Goal: Ask a question

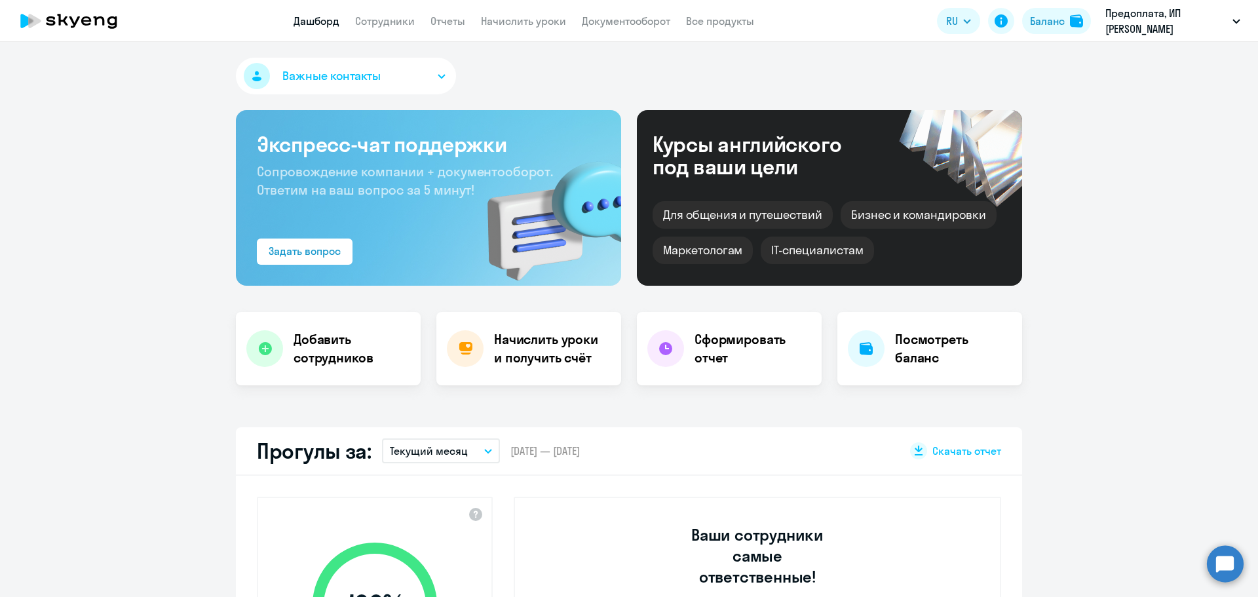
select select "30"
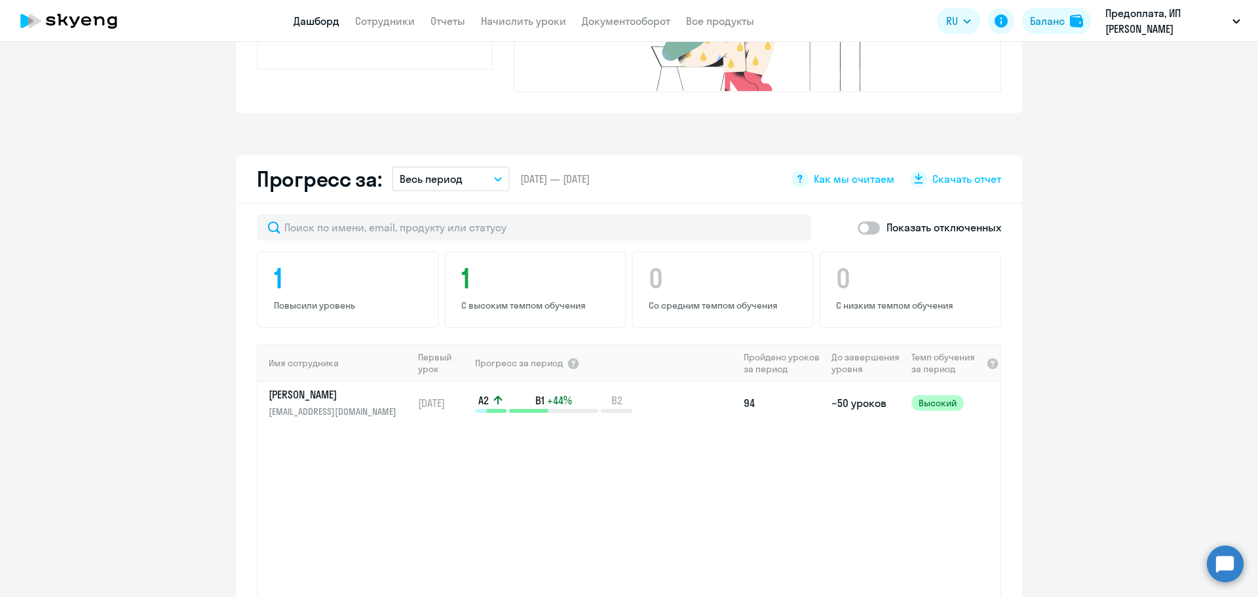
scroll to position [720, 0]
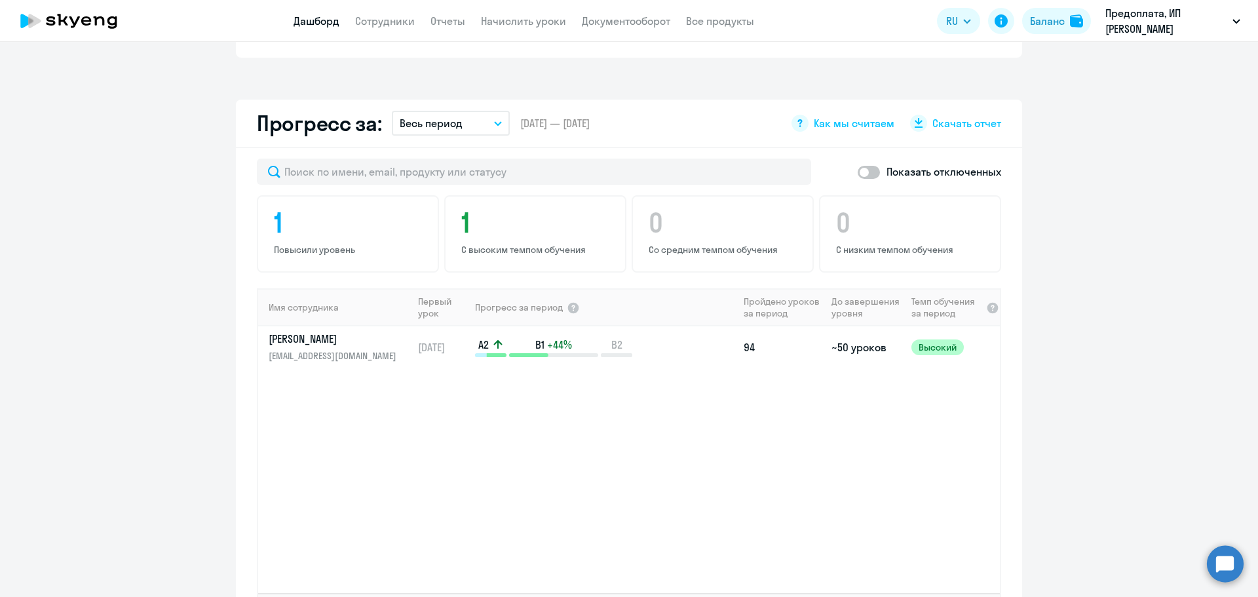
click at [863, 166] on span at bounding box center [868, 172] width 22 height 13
click at [857, 172] on input "checkbox" at bounding box center [857, 172] width 1 height 1
checkbox input "true"
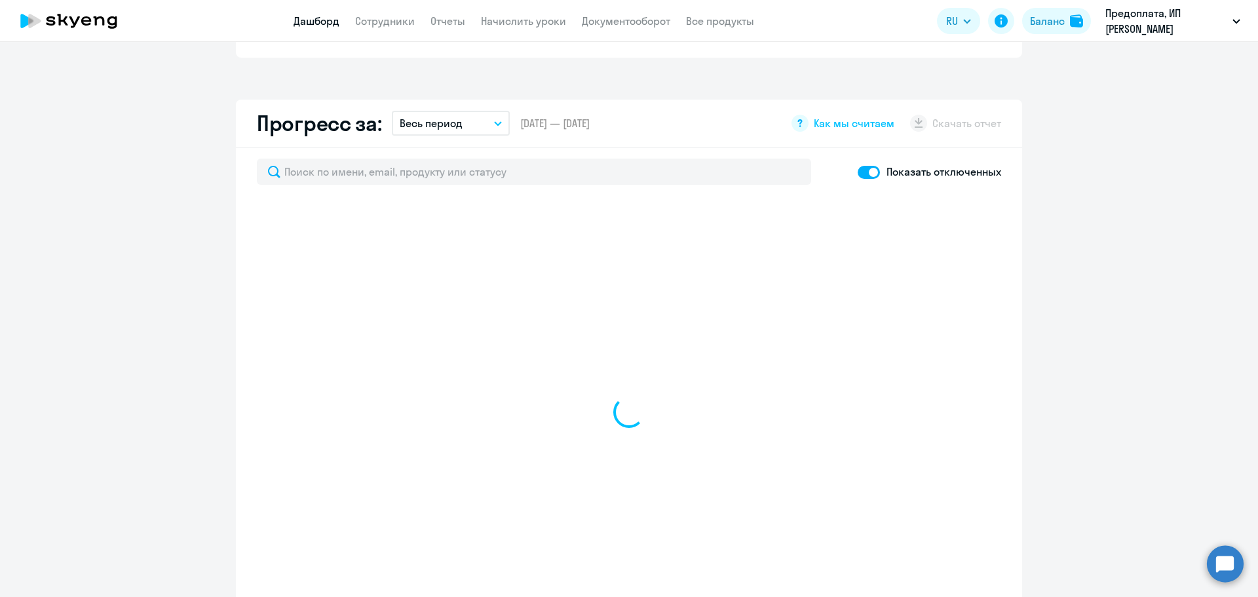
select select "30"
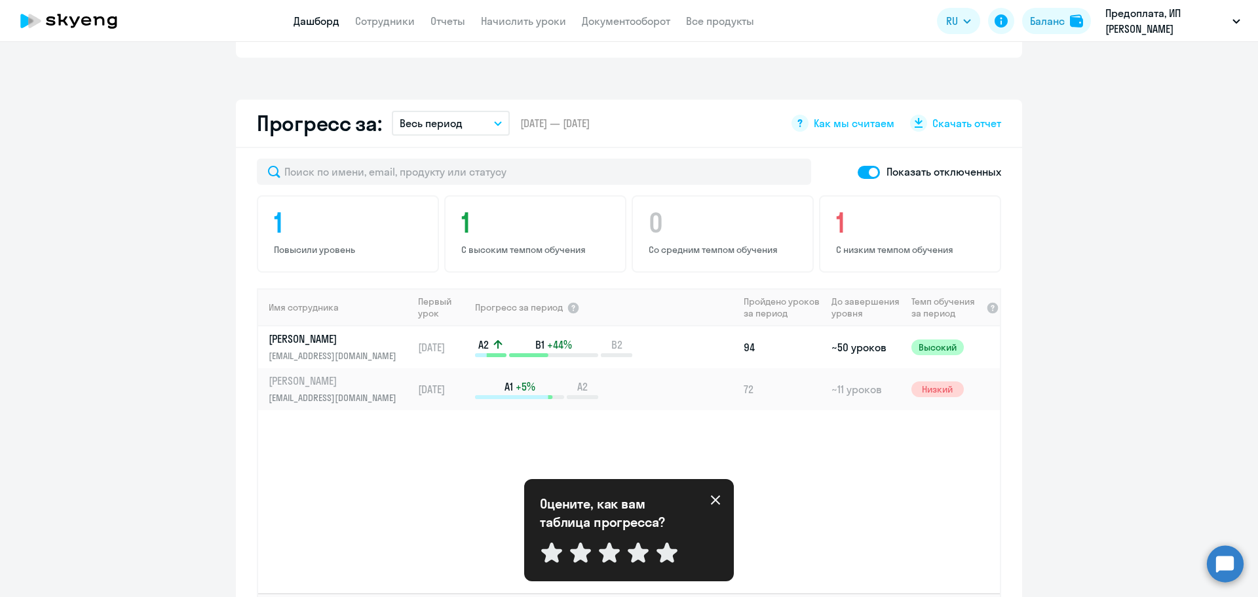
click at [1055, 161] on app-progress-dashboard "Прогресс за: Весь период – [DATE] — [DATE] Как мы считаем Скачать отчет Показат…" at bounding box center [629, 379] width 1258 height 559
click at [926, 339] on span "Высокий" at bounding box center [937, 347] width 52 height 16
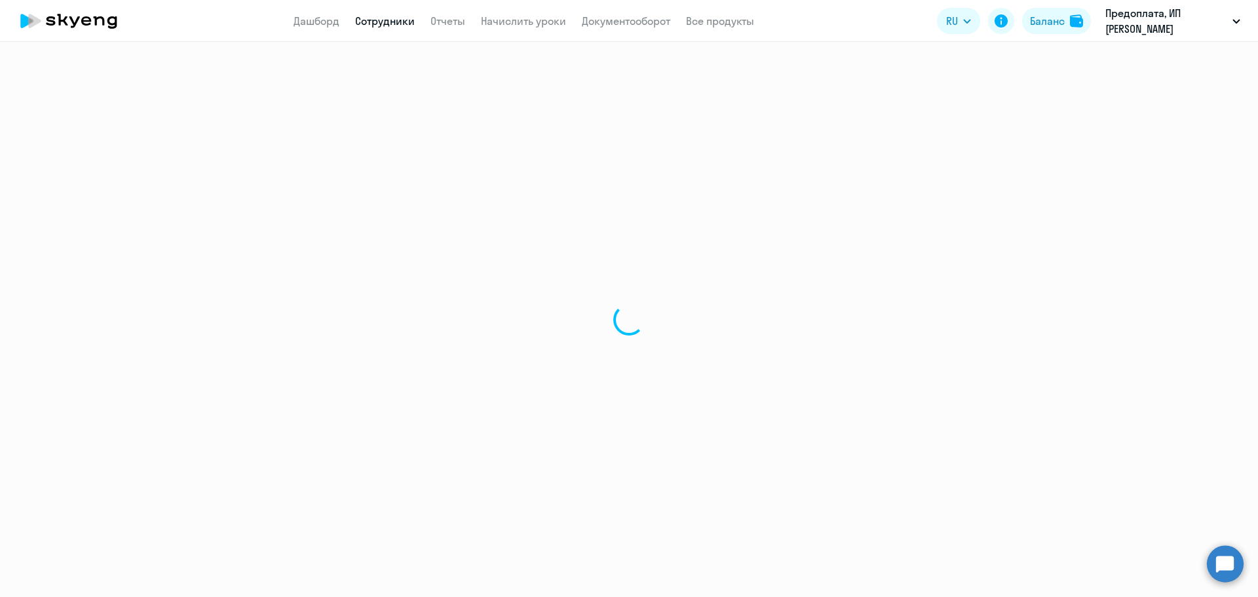
select select "english"
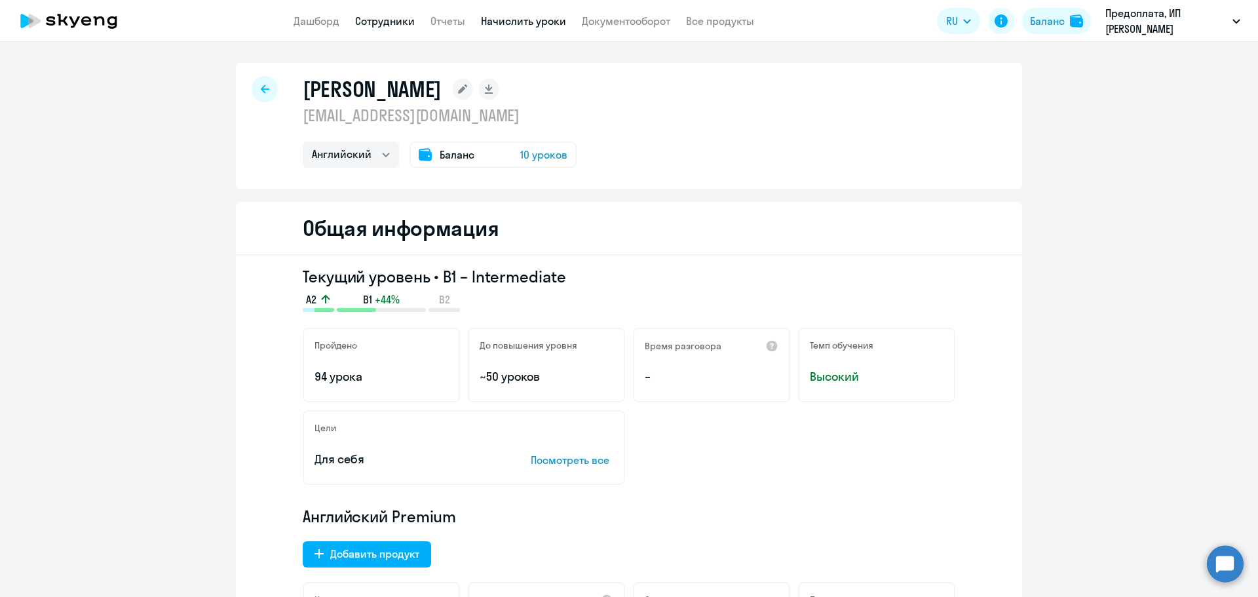
click at [500, 19] on link "Начислить уроки" at bounding box center [523, 20] width 85 height 13
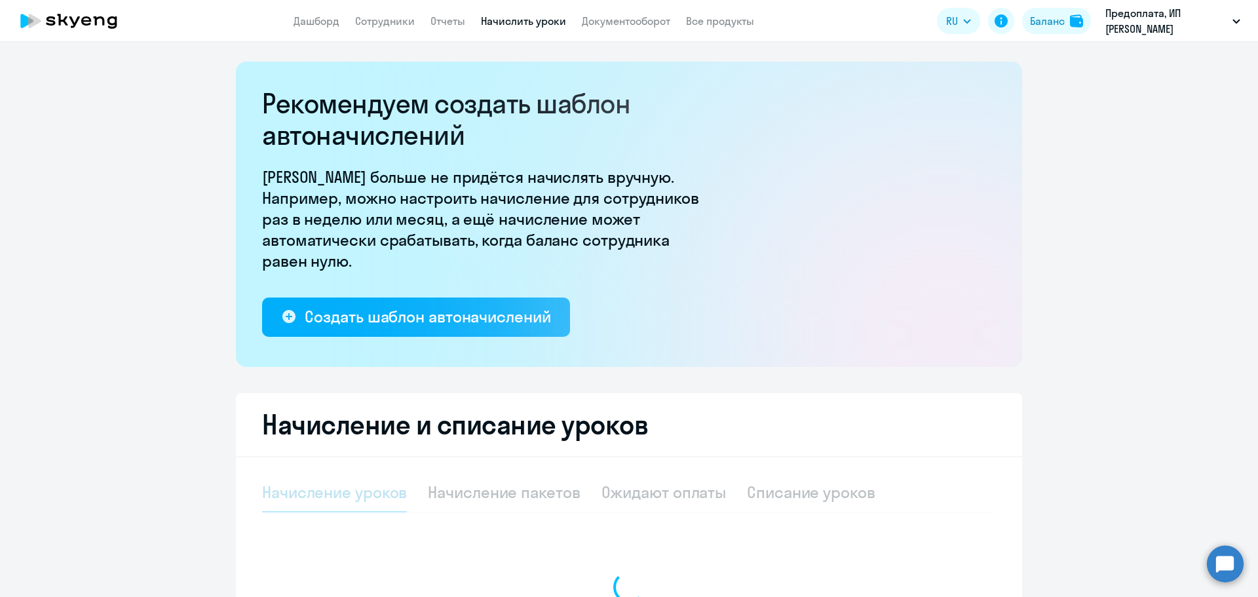
select select "10"
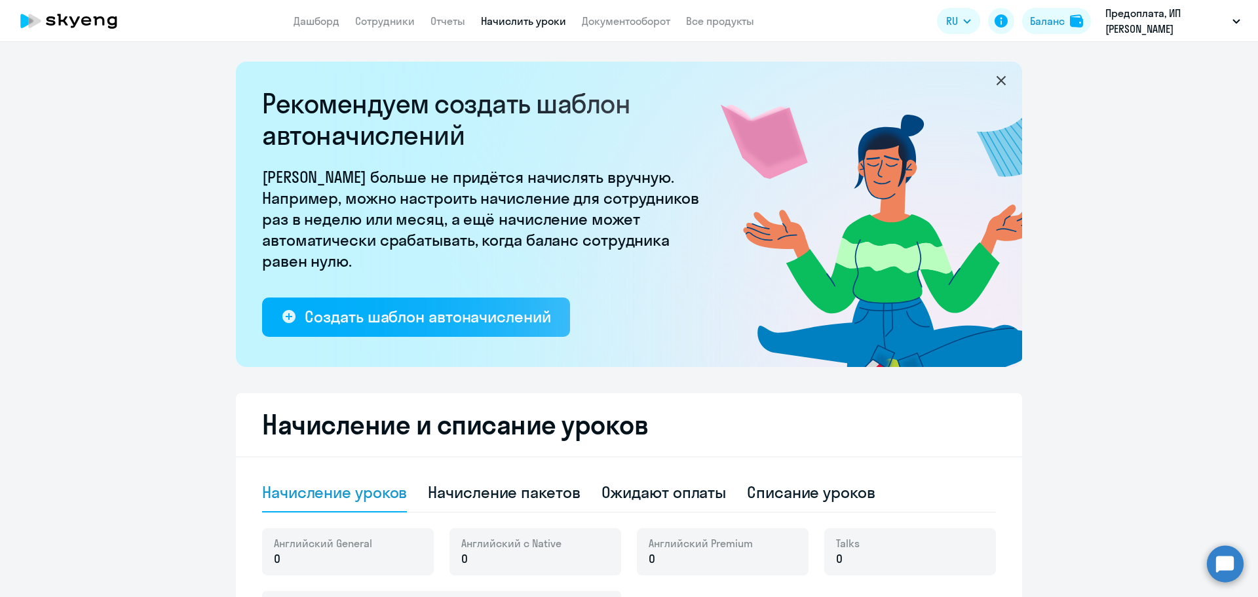
click at [305, 14] on app-menu-item-link "Дашборд" at bounding box center [316, 21] width 46 height 16
click at [307, 21] on link "Дашборд" at bounding box center [316, 20] width 46 height 13
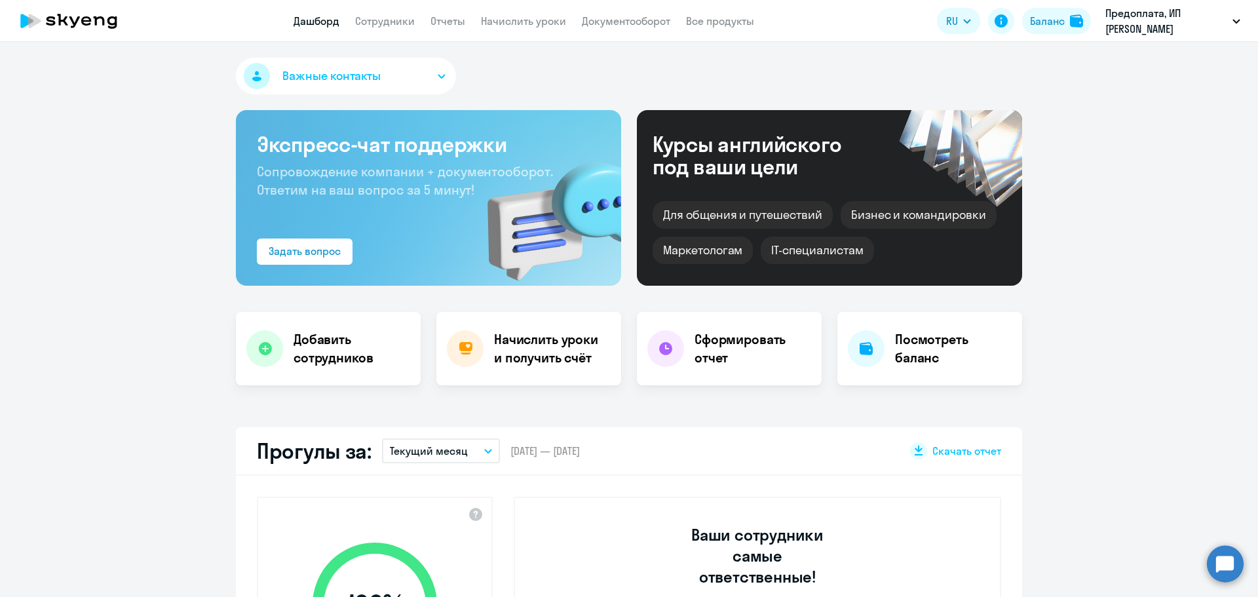
select select "30"
click at [743, 361] on h4 "Сформировать отчет" at bounding box center [752, 348] width 117 height 37
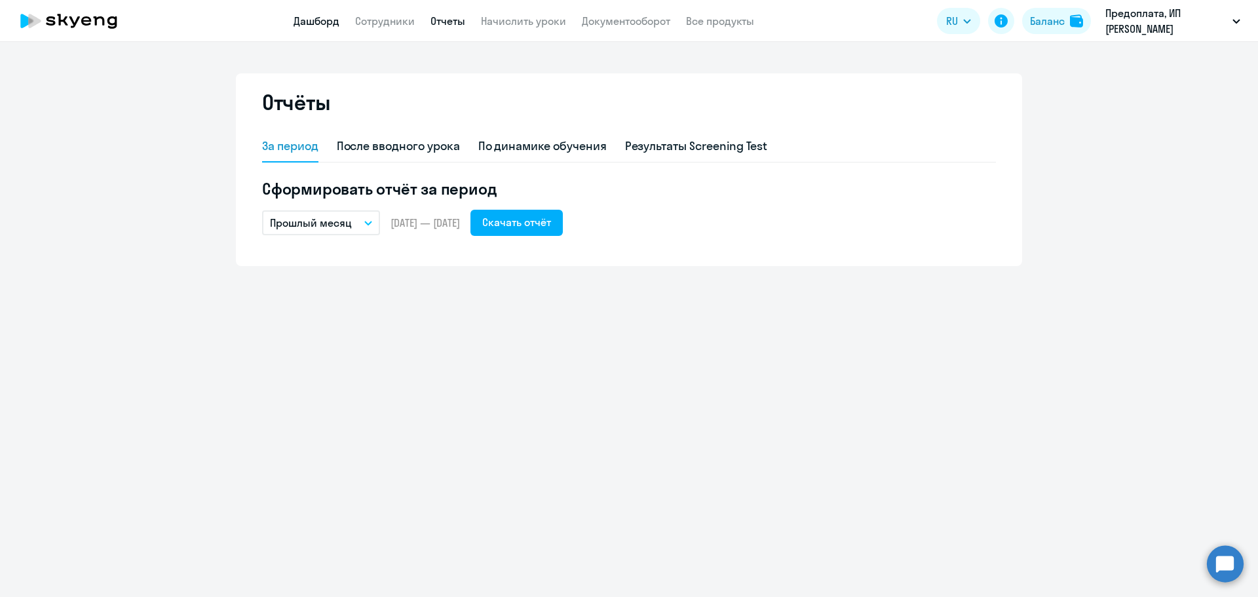
click at [311, 19] on link "Дашборд" at bounding box center [316, 20] width 46 height 13
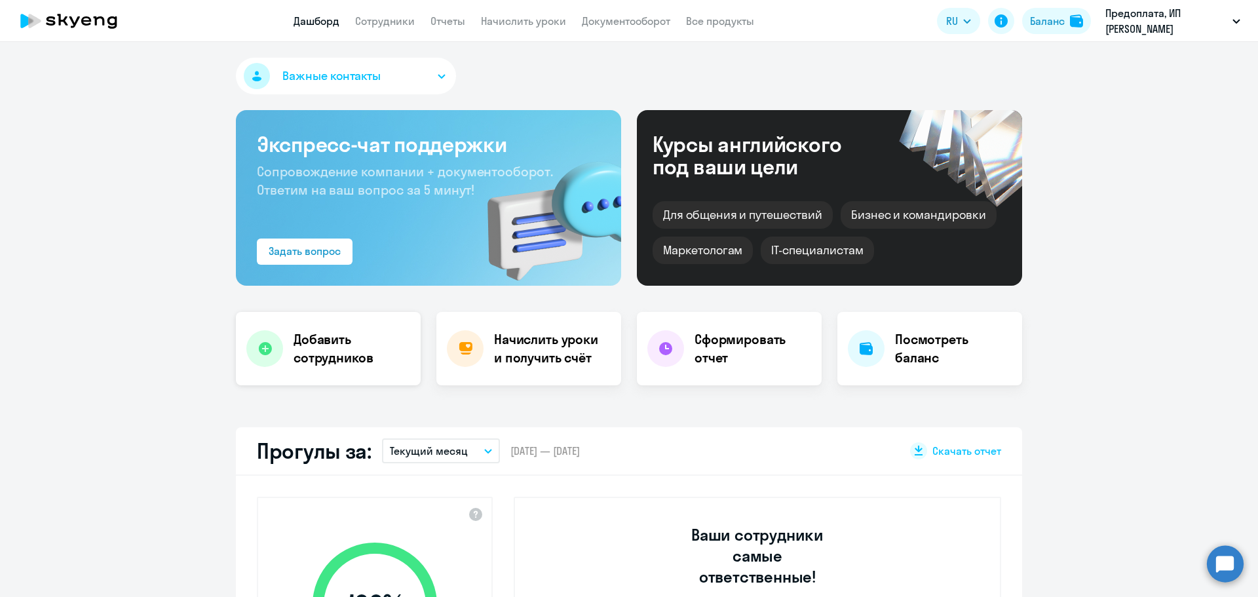
select select "30"
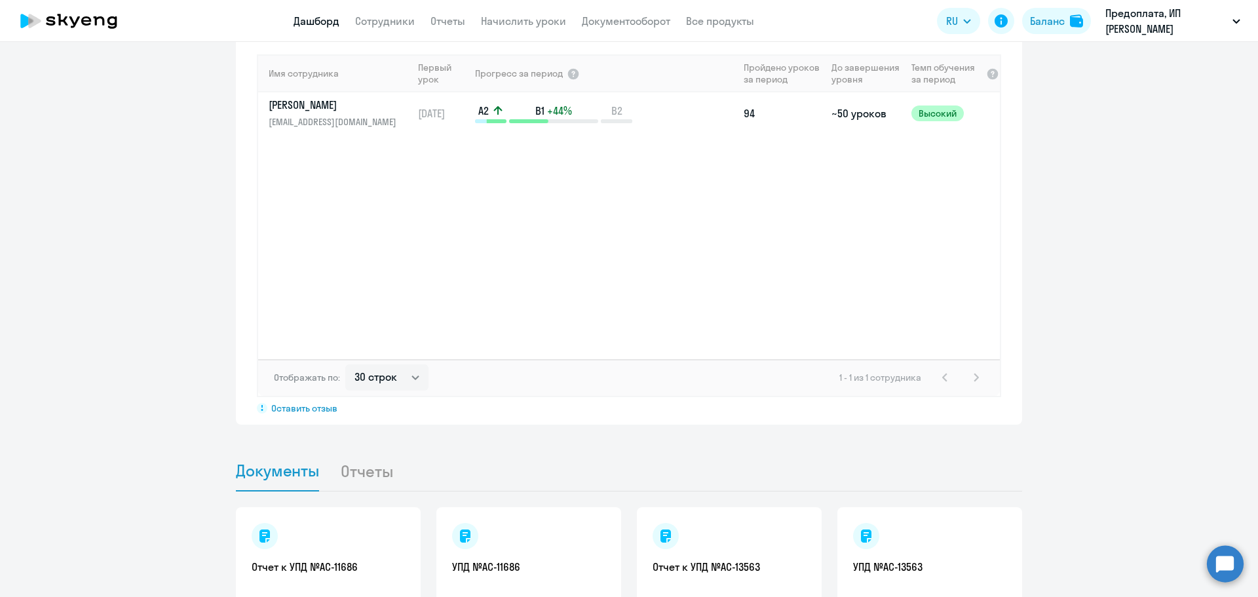
scroll to position [1061, 0]
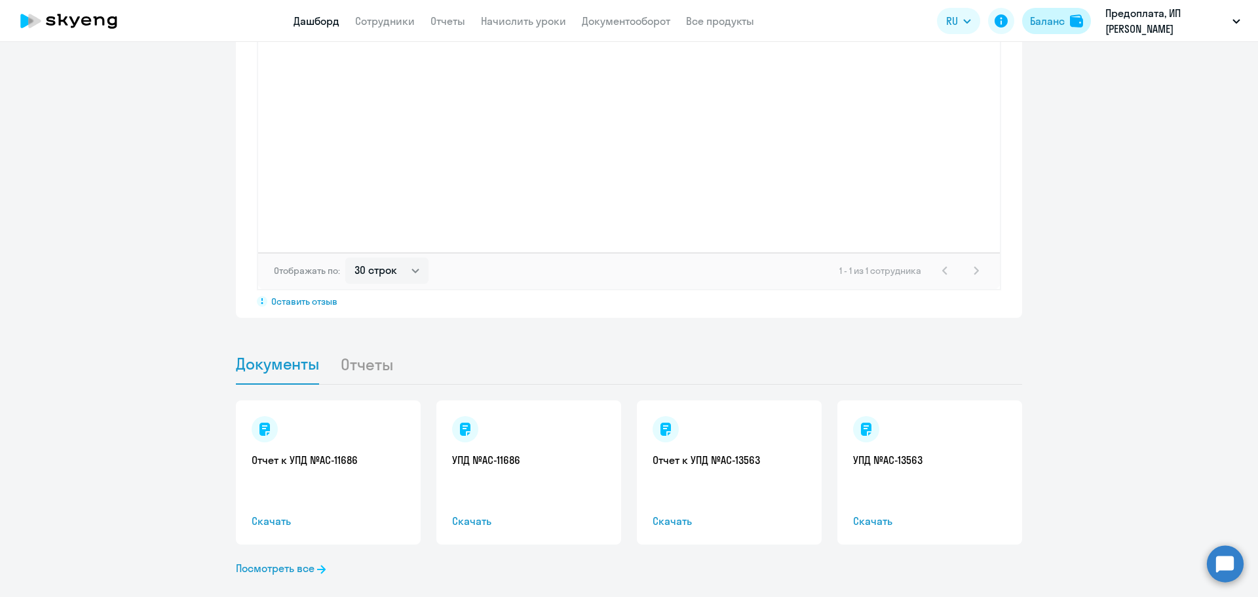
click at [1046, 22] on div "Баланс" at bounding box center [1047, 21] width 35 height 16
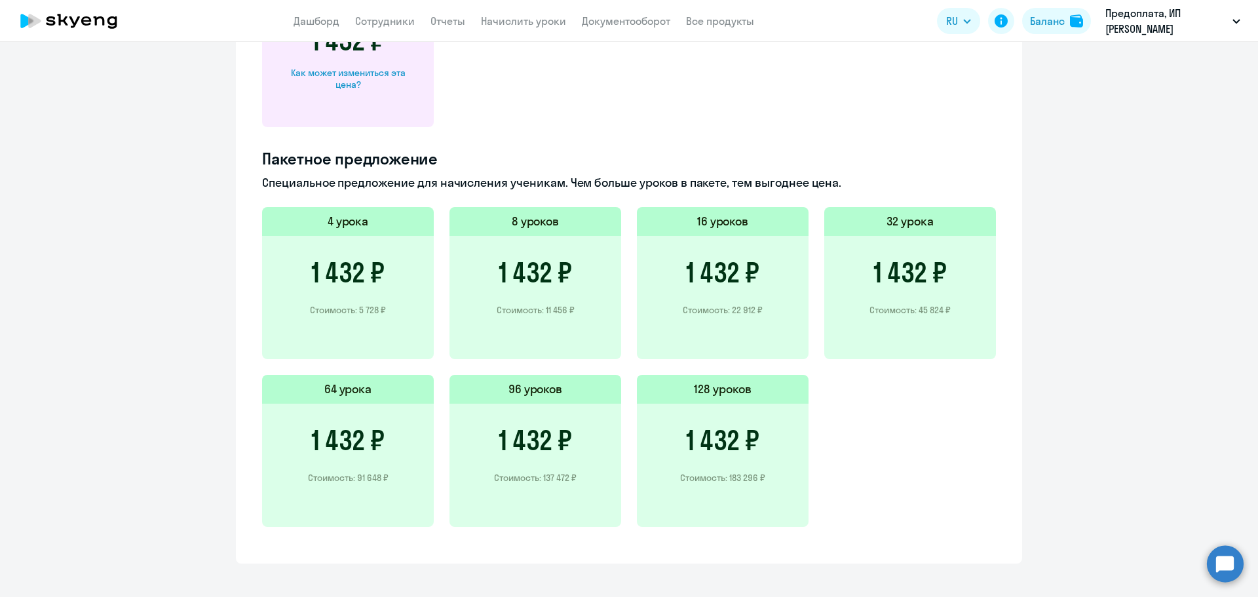
scroll to position [814, 0]
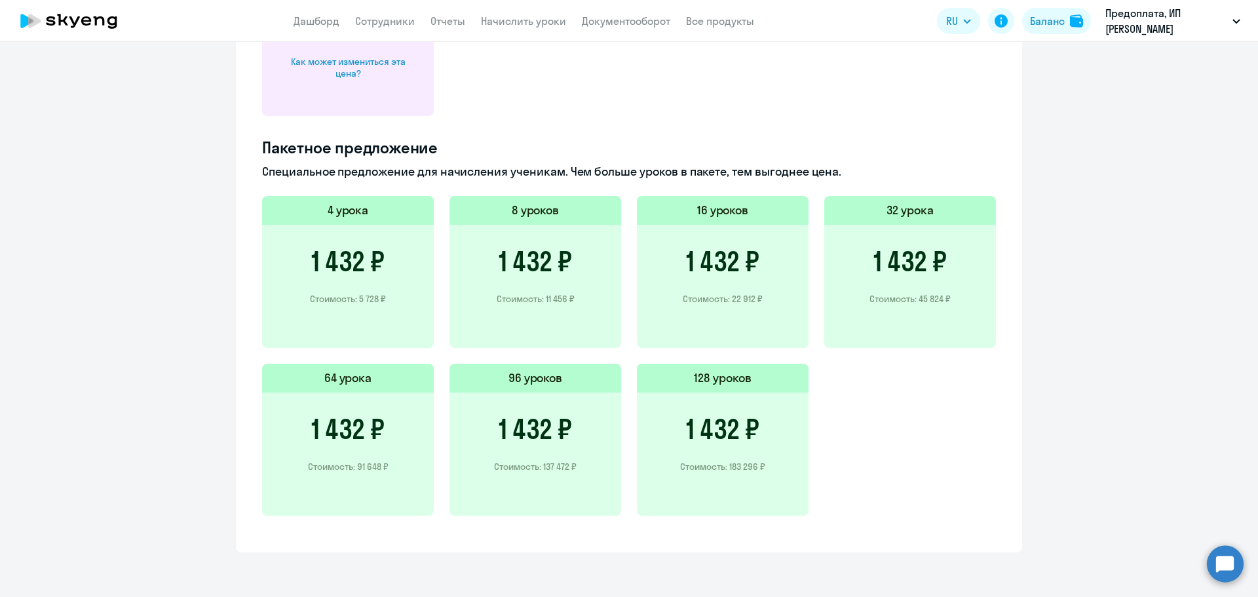
click at [1218, 561] on circle at bounding box center [1224, 563] width 37 height 37
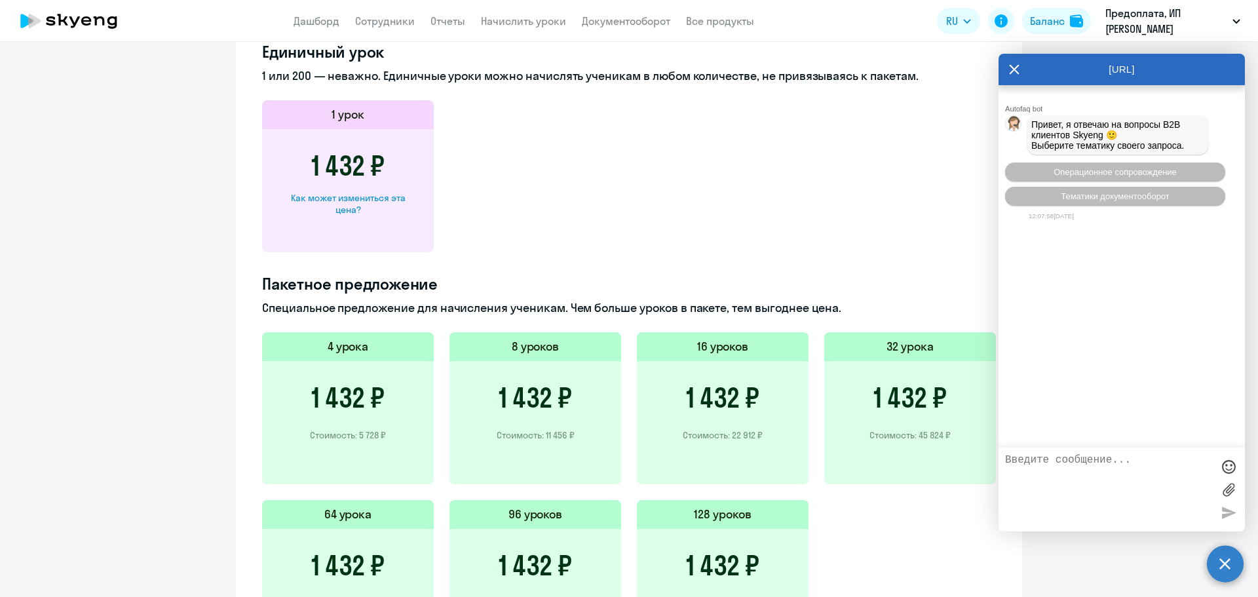
scroll to position [749, 0]
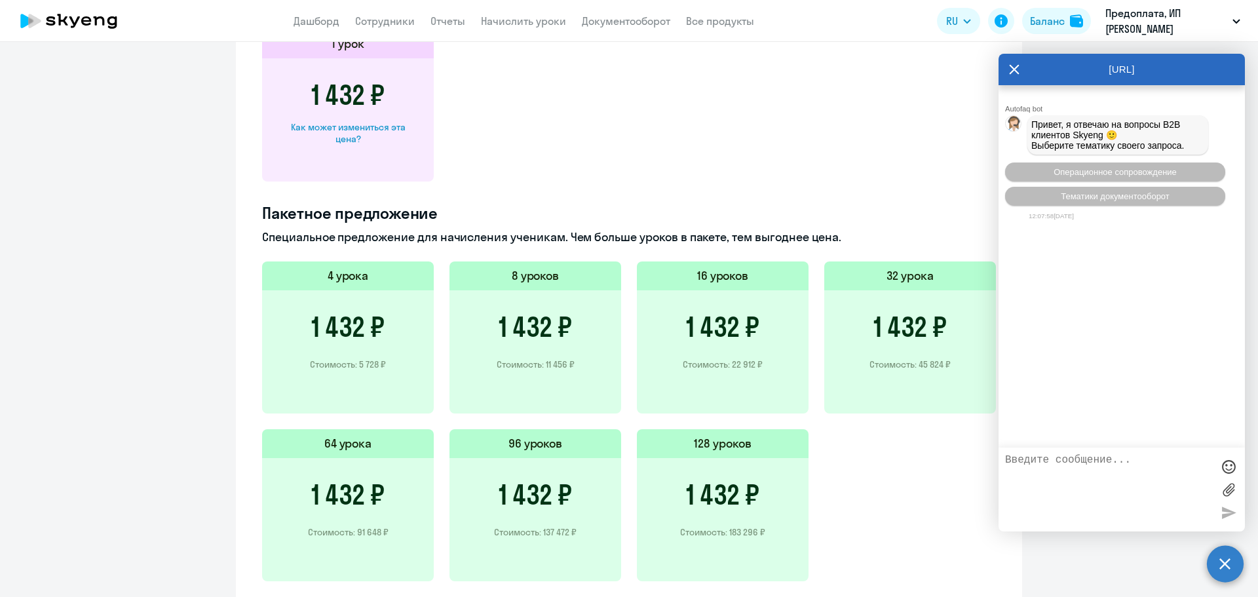
click at [1098, 320] on div "Autofaq bot Привет, я отвечаю на вопросы B2B клиентов Skyeng 🙂 Выберите тематик…" at bounding box center [1121, 266] width 246 height 362
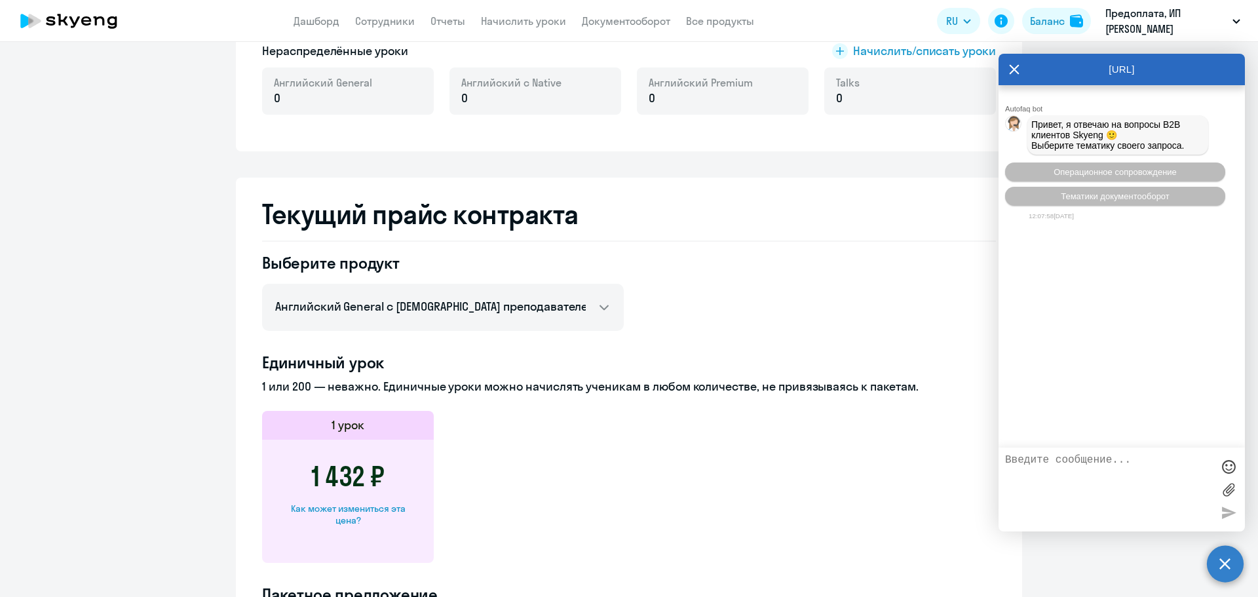
scroll to position [356, 0]
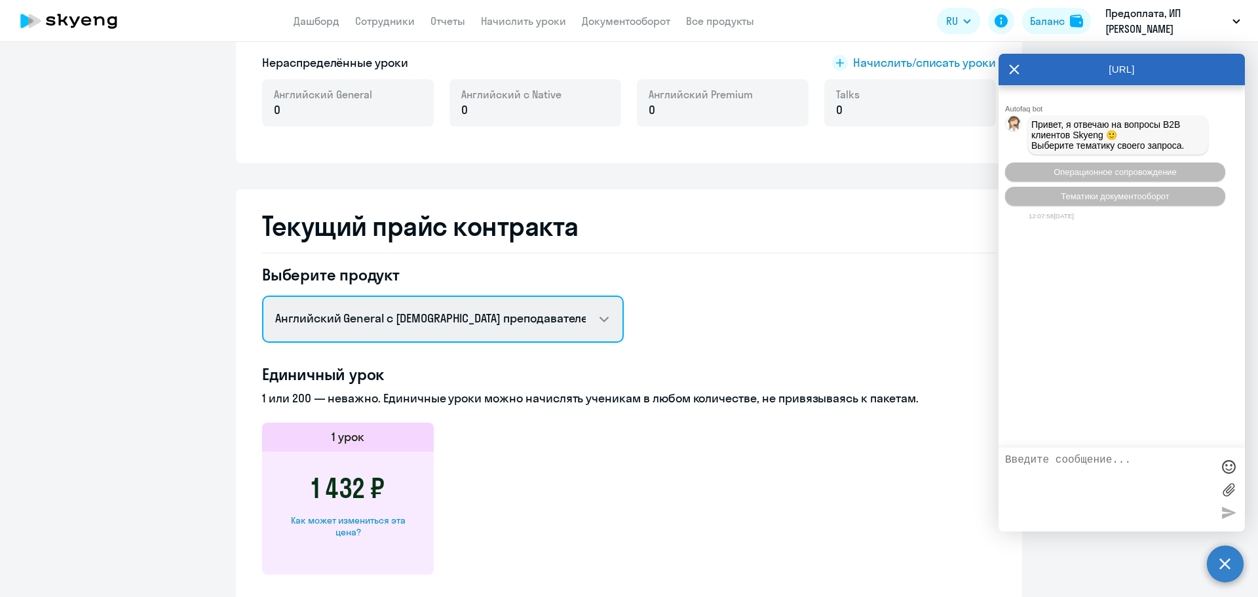
click at [497, 321] on select "Английский General с русскоговорящим преподавателем Английский General с [DEMOG…" at bounding box center [443, 318] width 362 height 47
select select "english_adult_not_native_speaker_premium"
click at [262, 295] on select "Английский General с русскоговорящим преподавателем Английский General с [DEMOG…" at bounding box center [443, 318] width 362 height 47
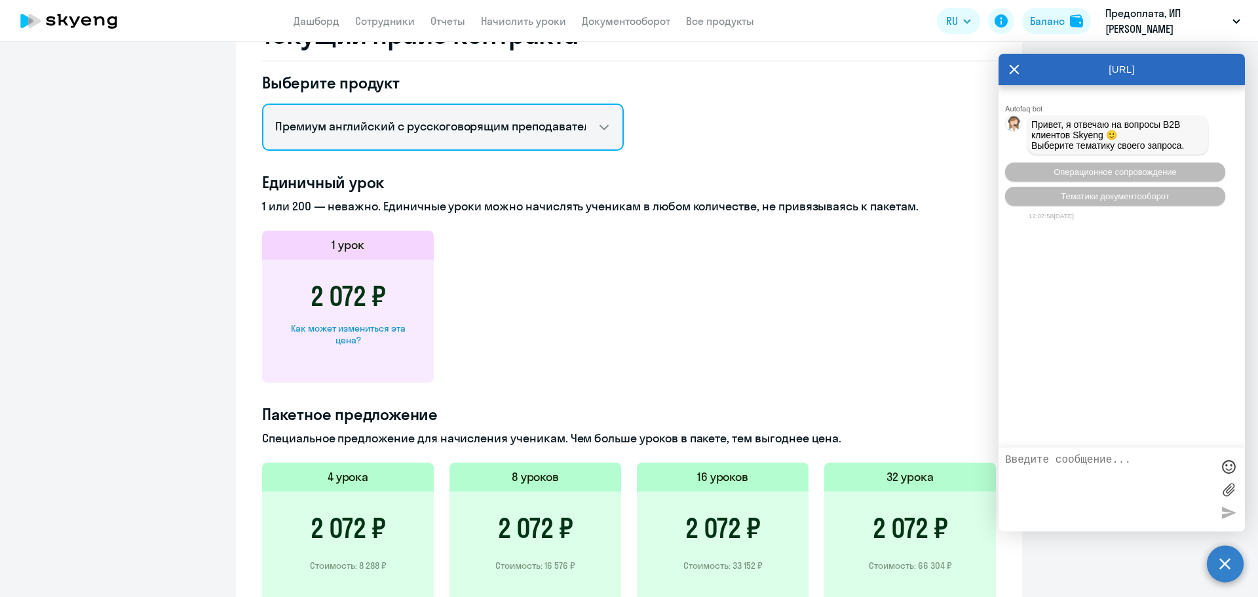
scroll to position [421, 0]
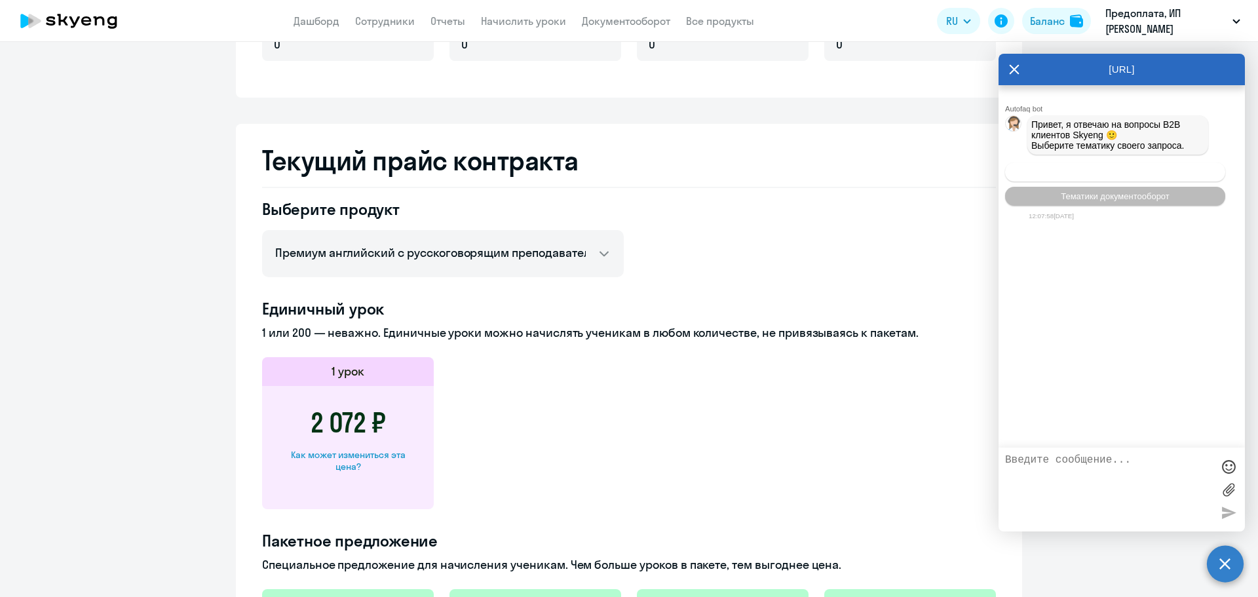
click at [1126, 176] on span "Операционное сопровождение" at bounding box center [1114, 172] width 123 height 10
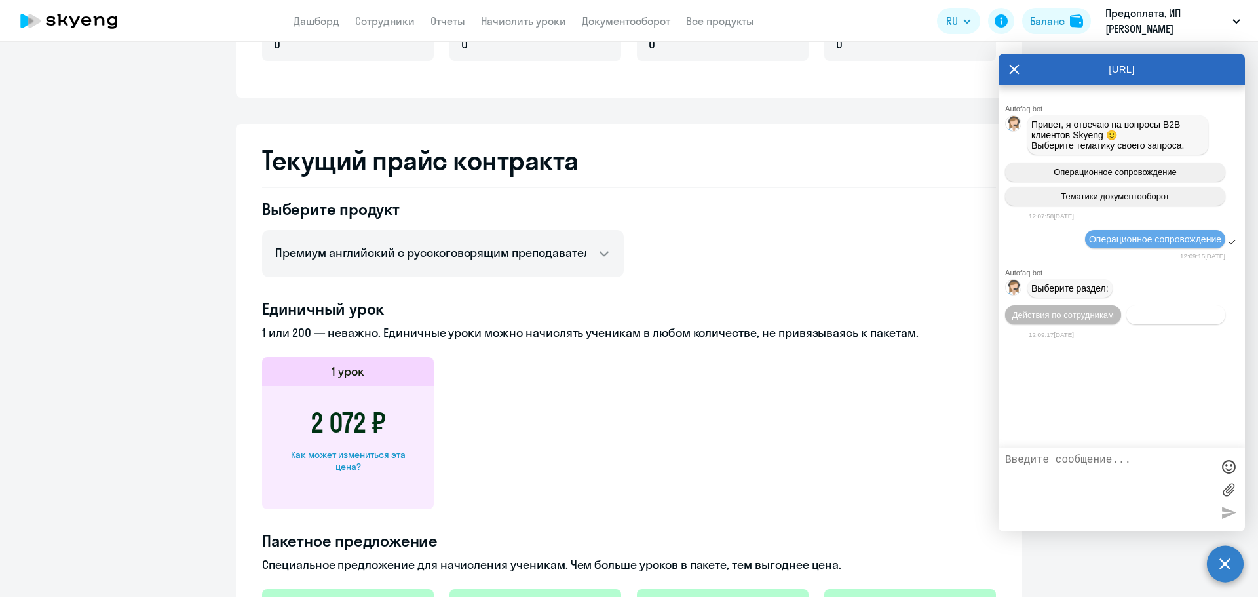
click at [1166, 314] on span "Действия с балансом" at bounding box center [1174, 315] width 85 height 10
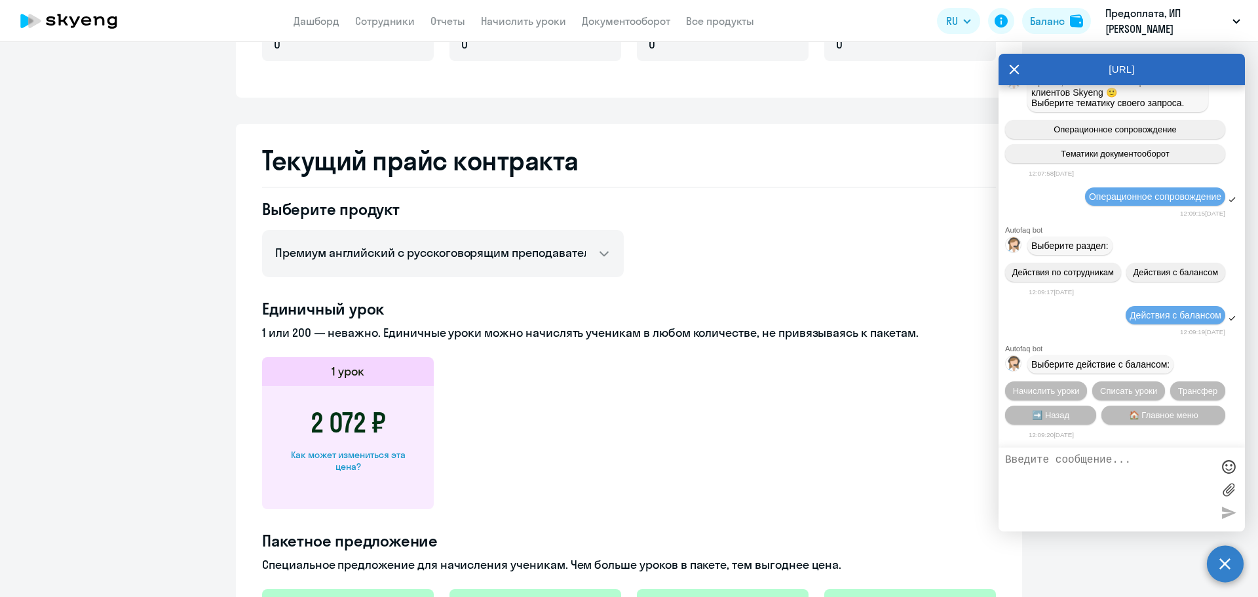
scroll to position [70, 0]
click at [1176, 414] on span "🏠 Главное меню" at bounding box center [1162, 415] width 69 height 10
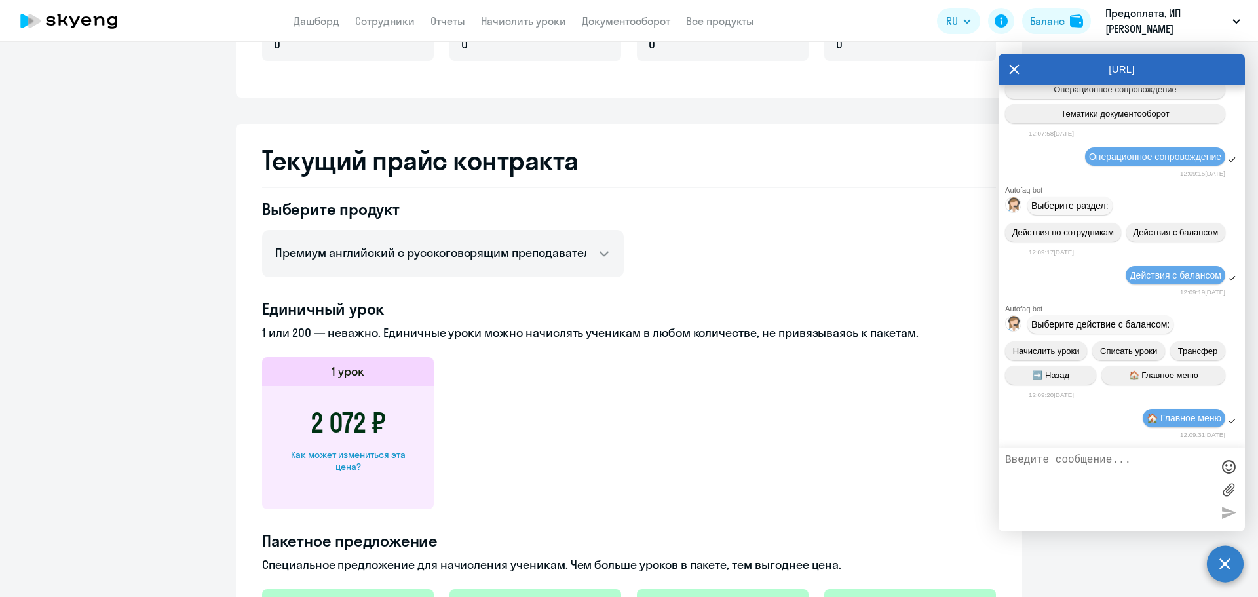
scroll to position [215, 0]
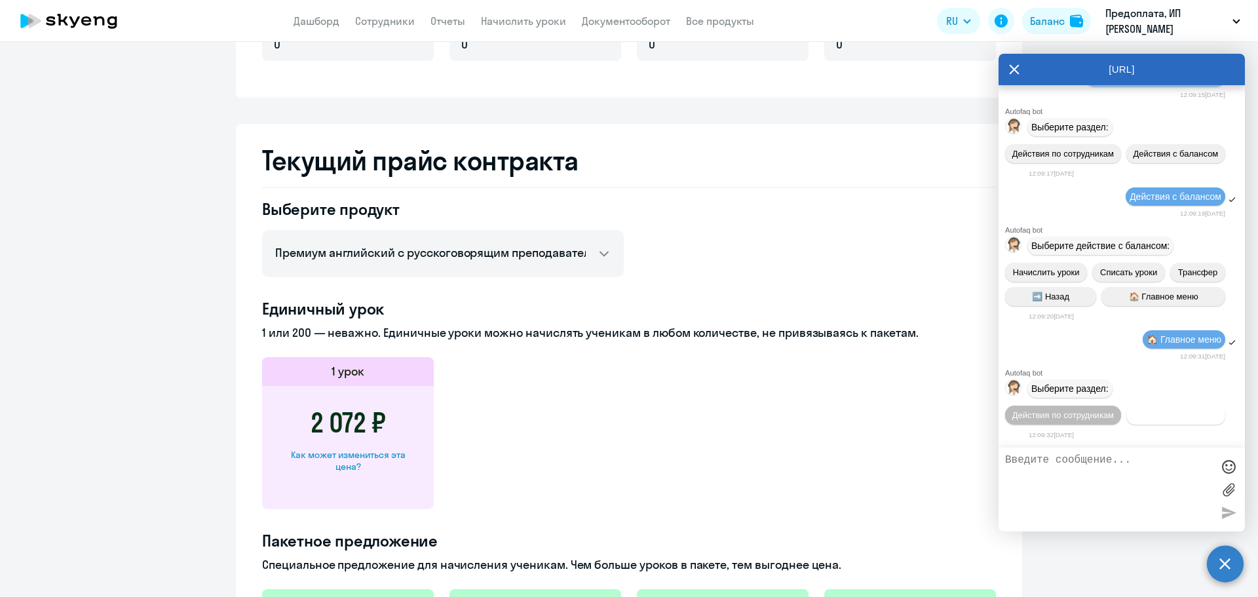
click at [1132, 419] on span "Действия с балансом" at bounding box center [1174, 415] width 85 height 10
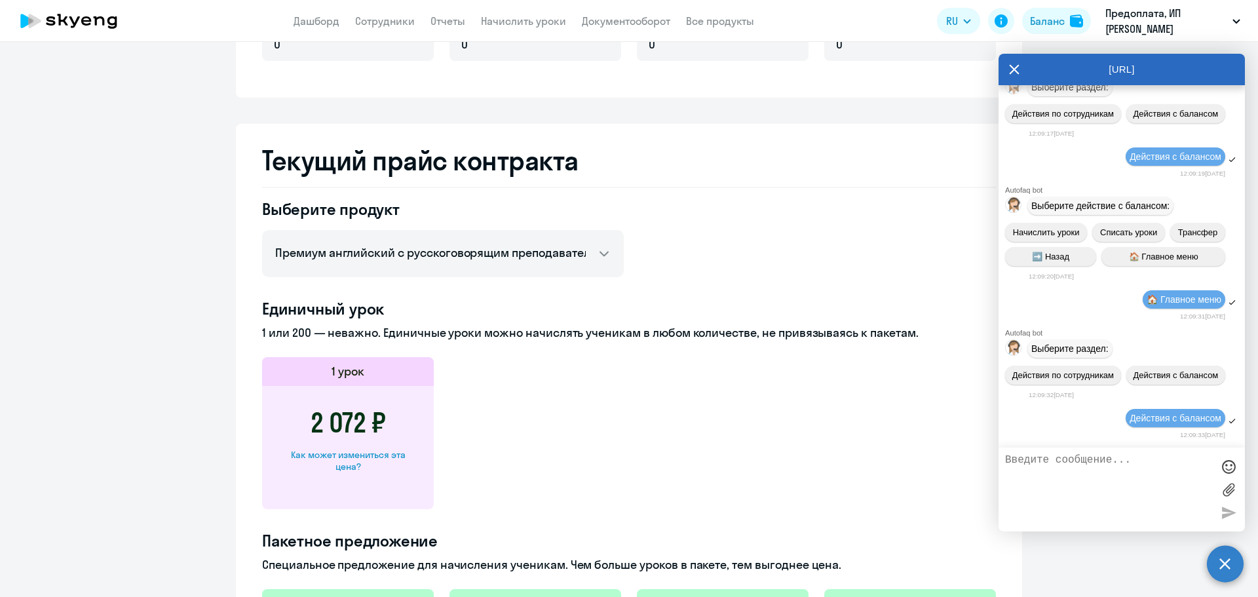
scroll to position [359, 0]
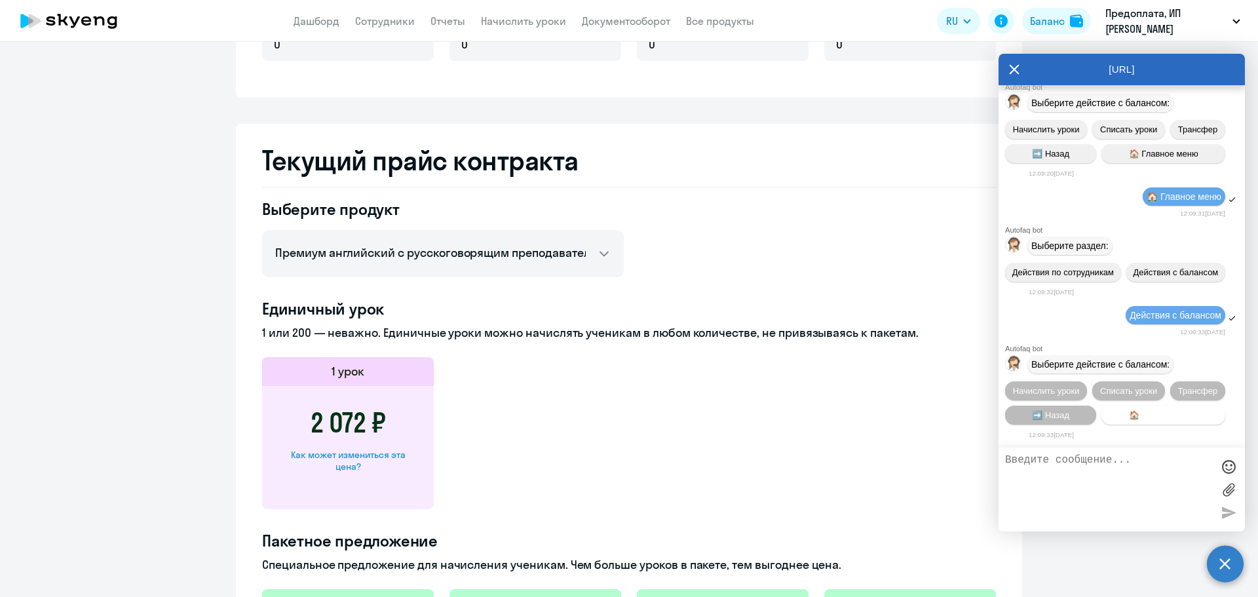
click at [1150, 417] on span "🏠 Главное меню" at bounding box center [1162, 415] width 69 height 10
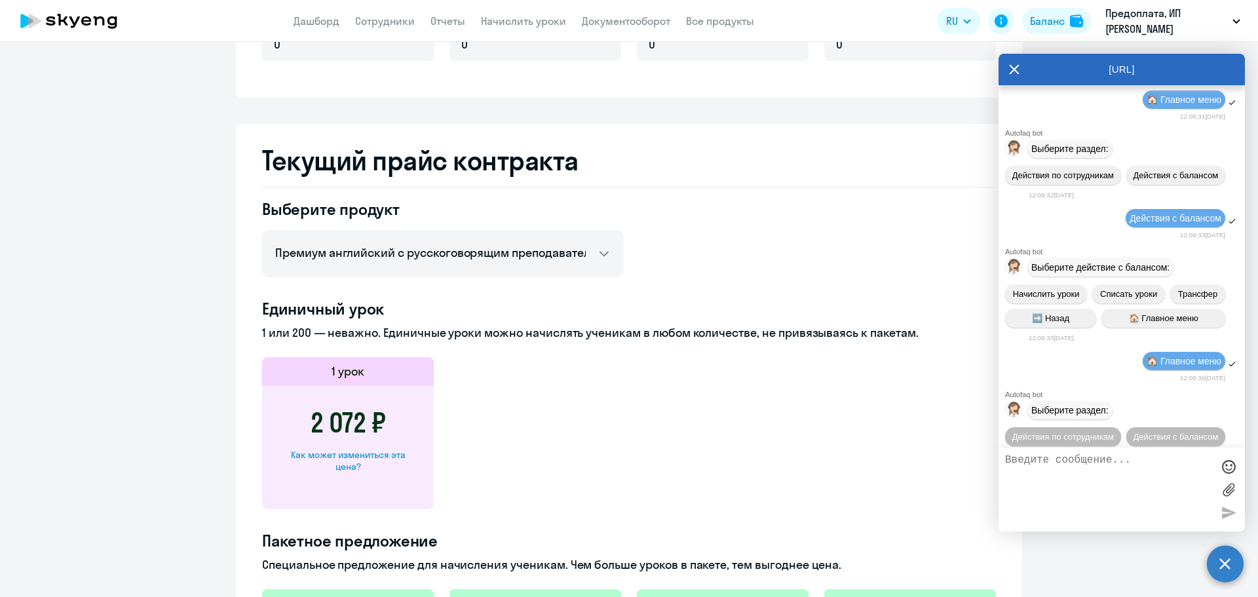
scroll to position [504, 0]
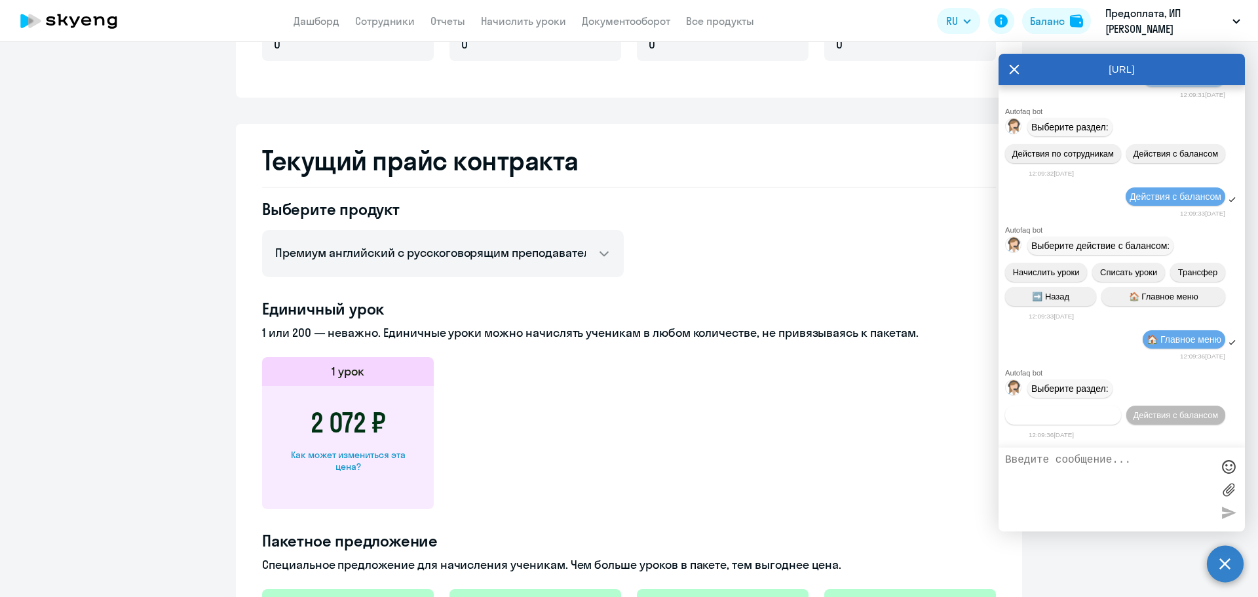
click at [1112, 410] on span "Действия по сотрудникам" at bounding box center [1063, 415] width 102 height 10
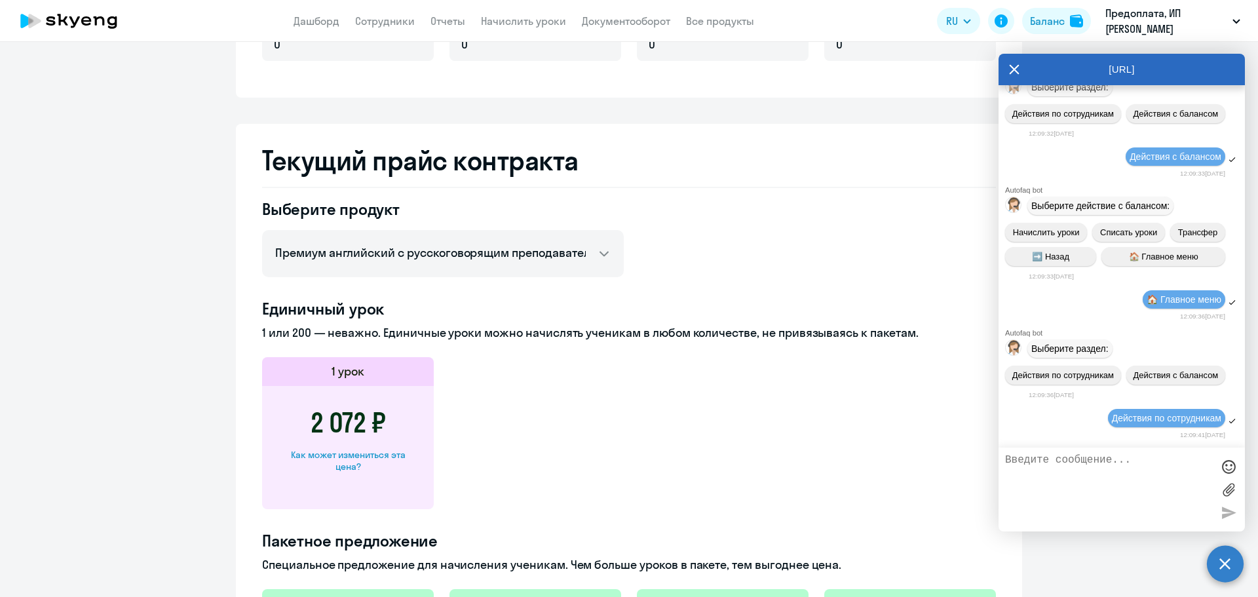
scroll to position [698, 0]
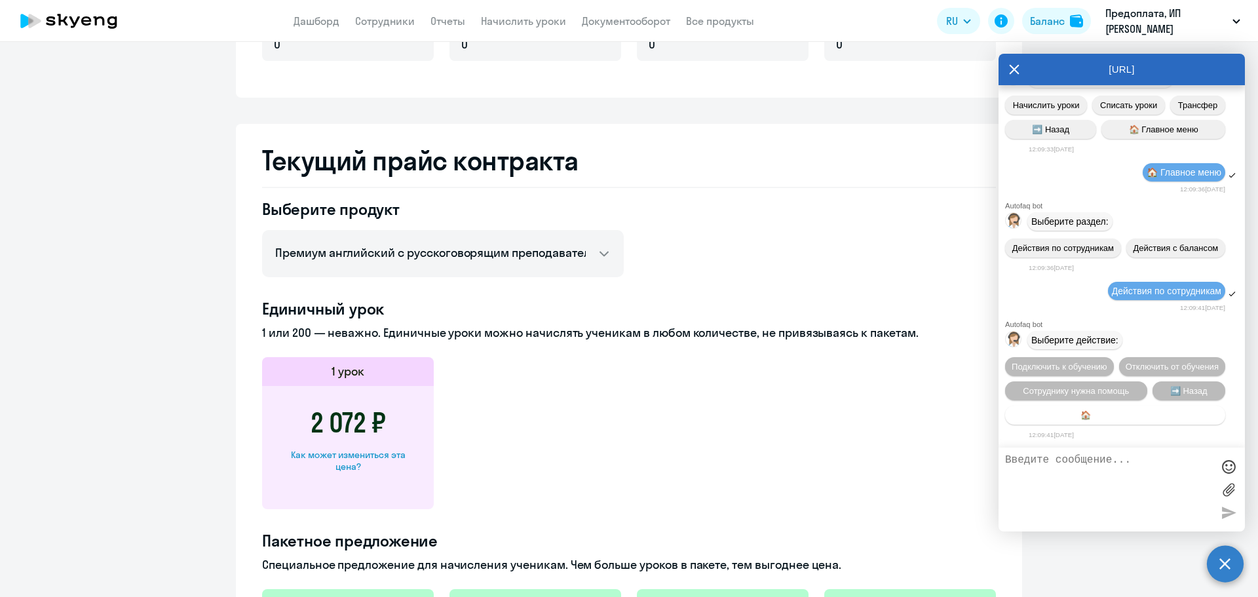
click at [1157, 411] on button "🏠 Главное меню" at bounding box center [1115, 414] width 220 height 19
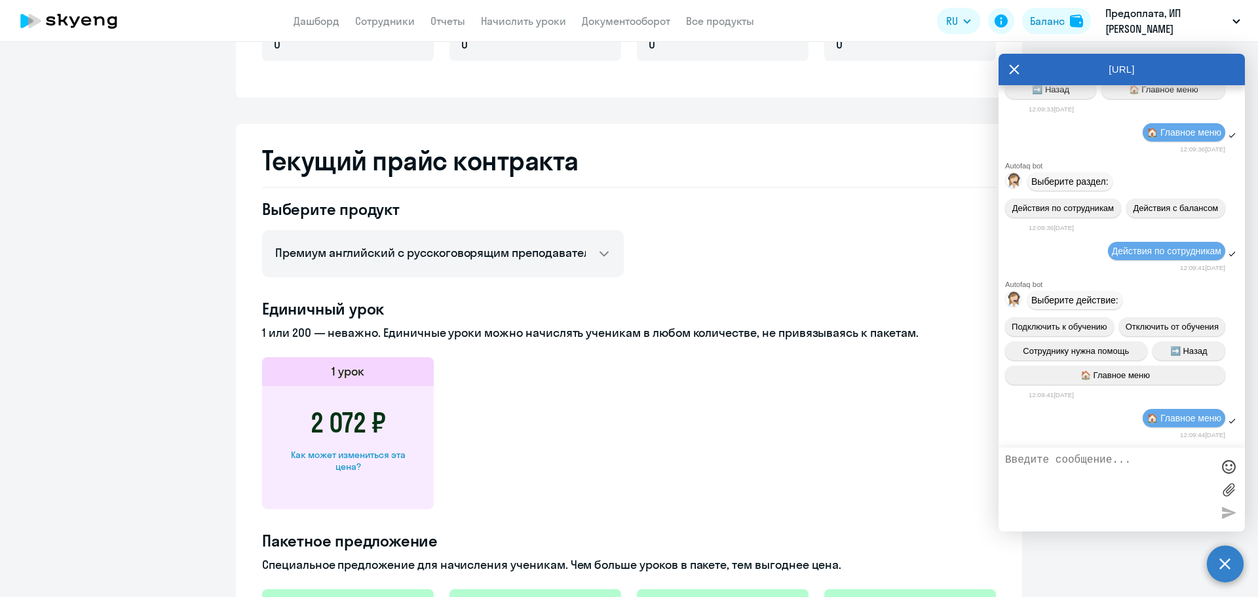
scroll to position [842, 0]
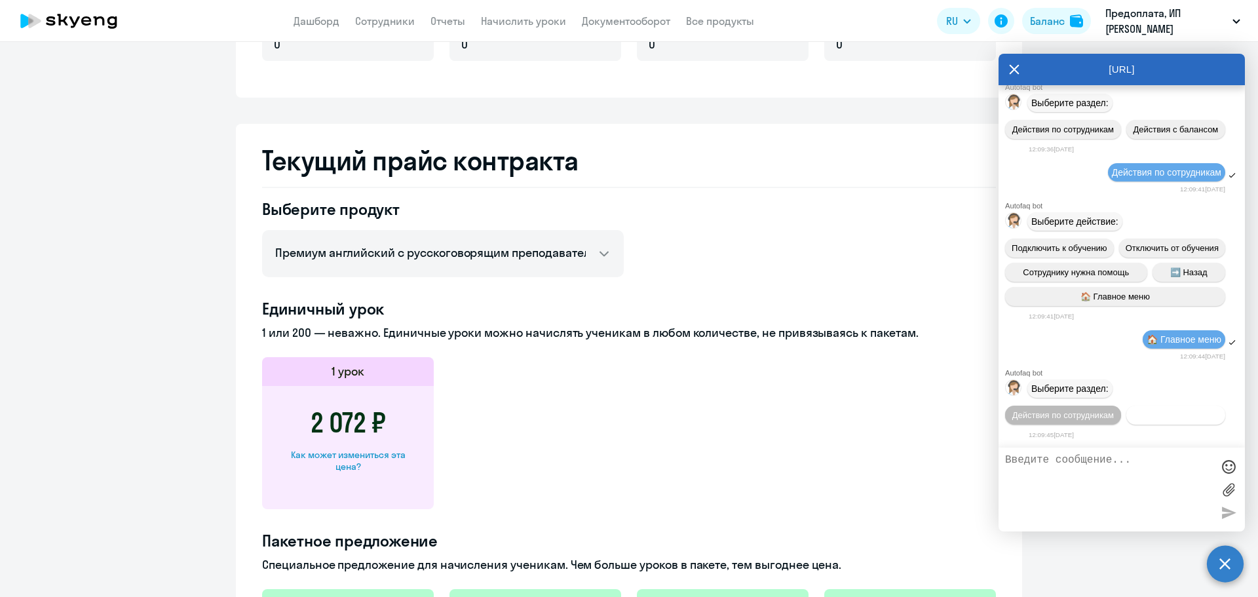
click at [1132, 415] on span "Действия с балансом" at bounding box center [1174, 415] width 85 height 10
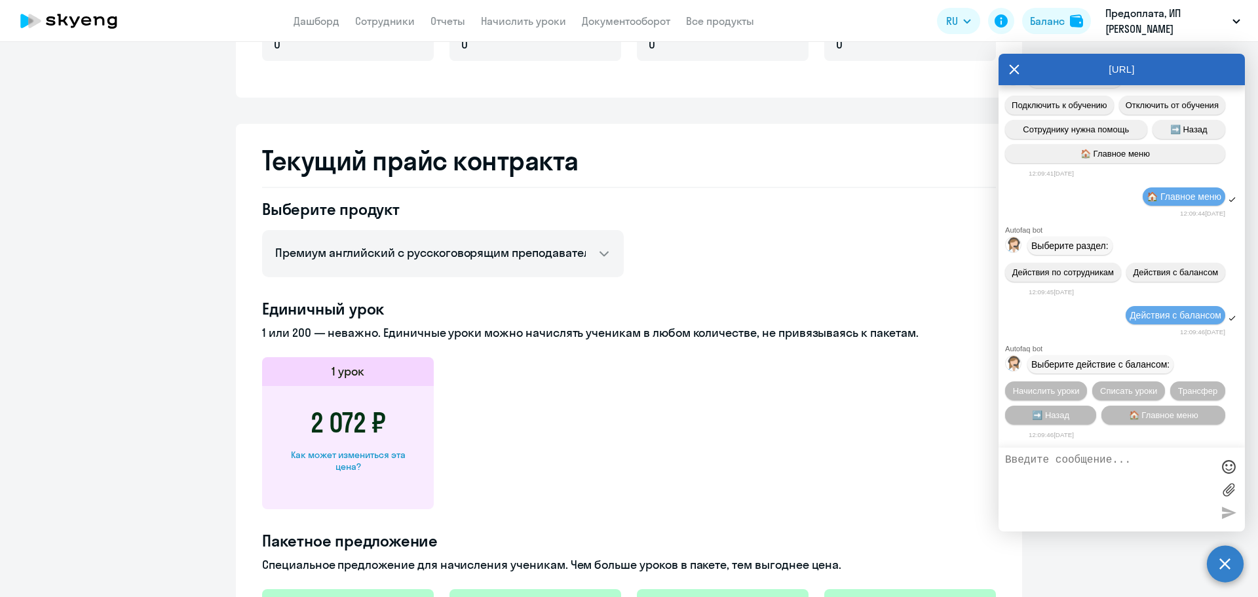
scroll to position [986, 0]
click at [1049, 386] on span "Начислить уроки" at bounding box center [1046, 391] width 67 height 10
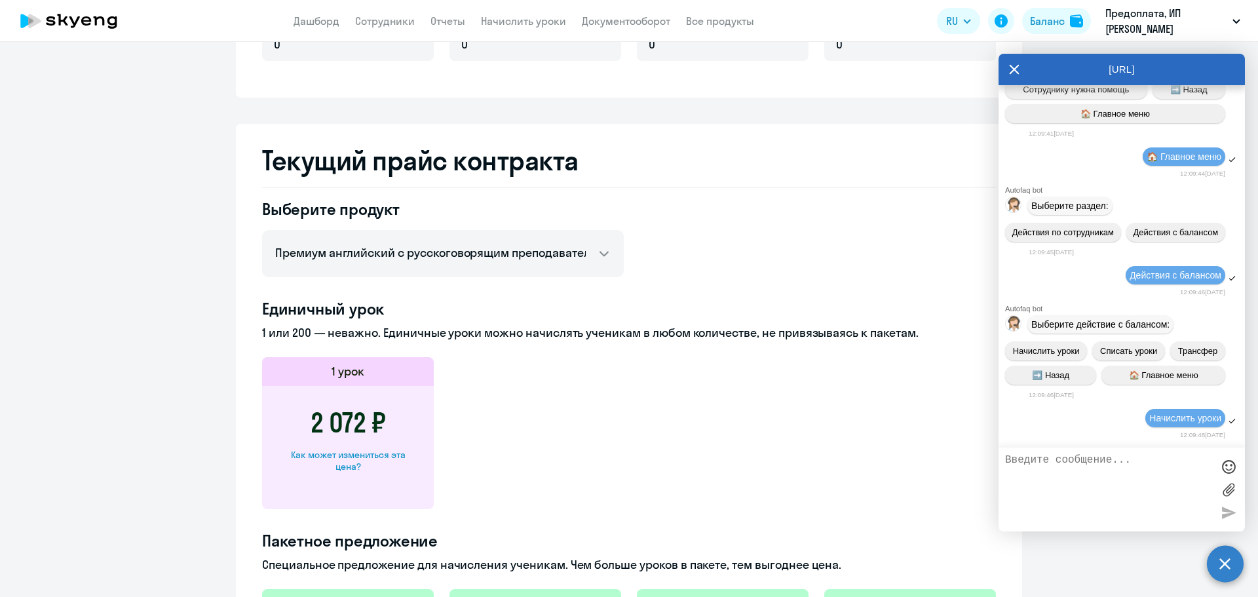
scroll to position [1155, 0]
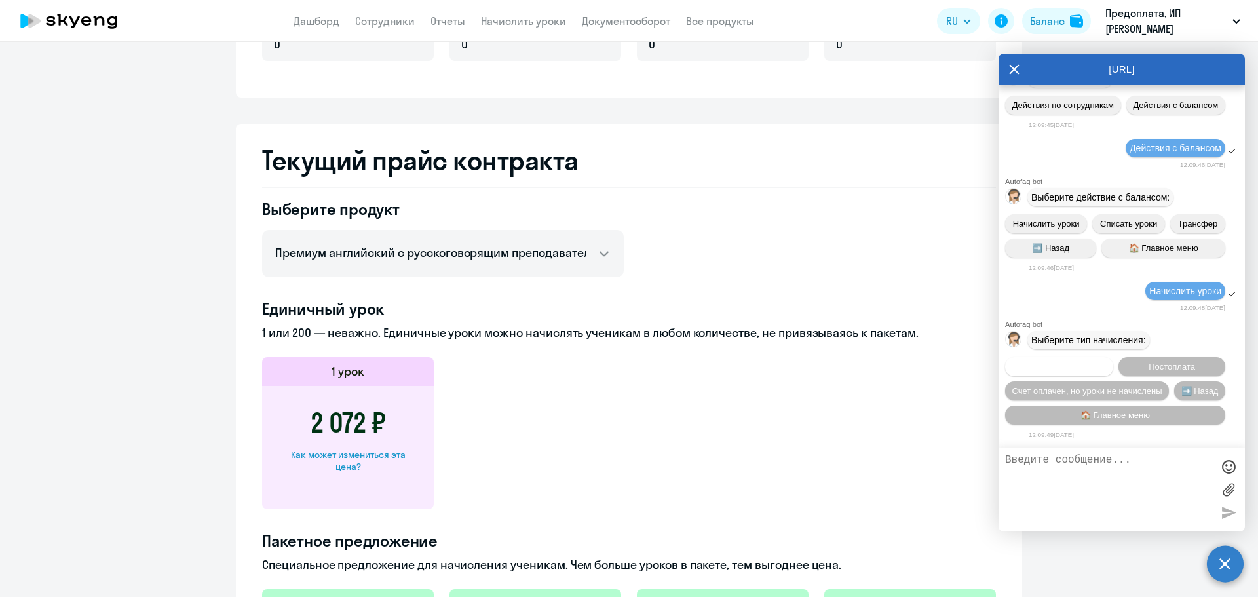
click at [1076, 364] on span "Предоплата" at bounding box center [1059, 367] width 48 height 10
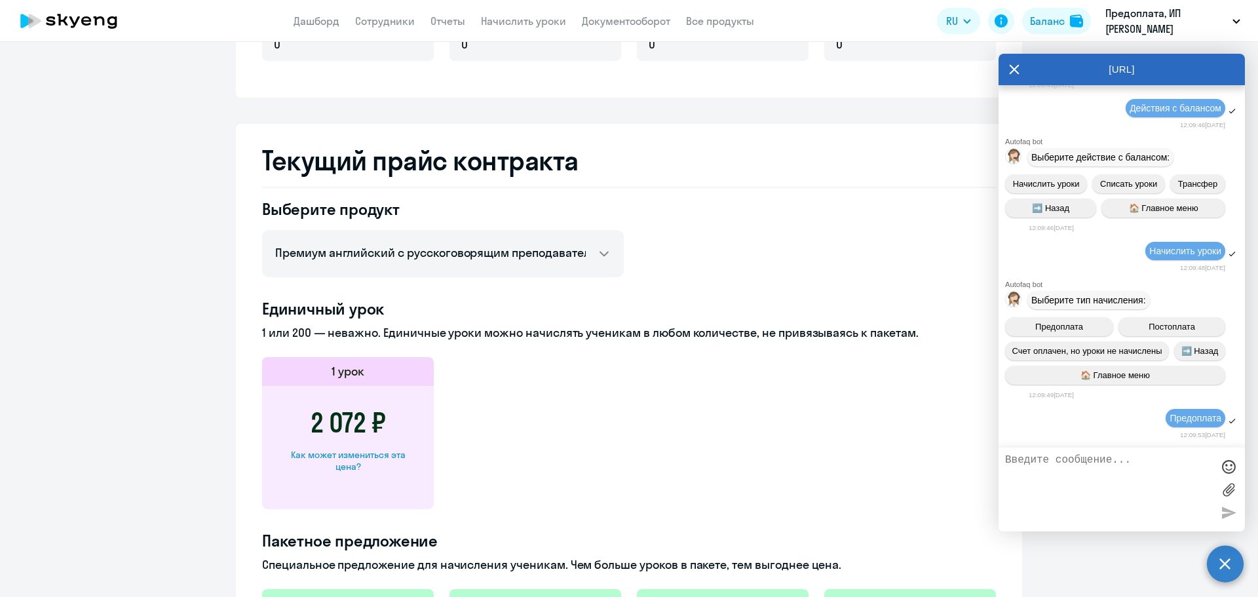
scroll to position [1324, 0]
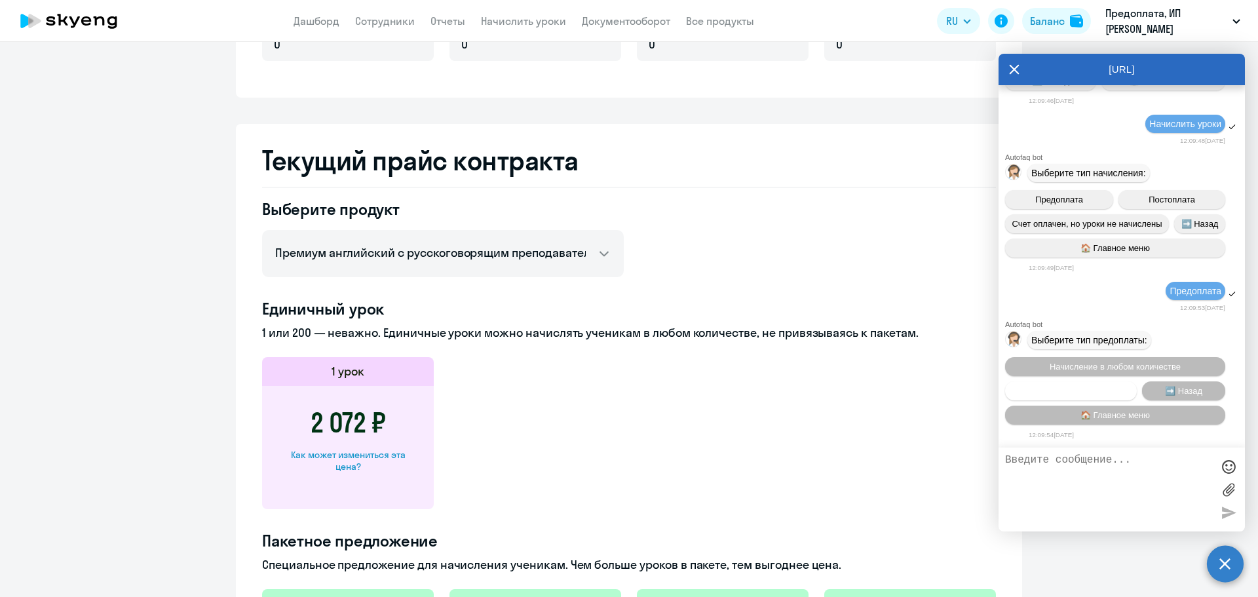
click at [1077, 388] on span "Пакетное начисление" at bounding box center [1071, 391] width 86 height 10
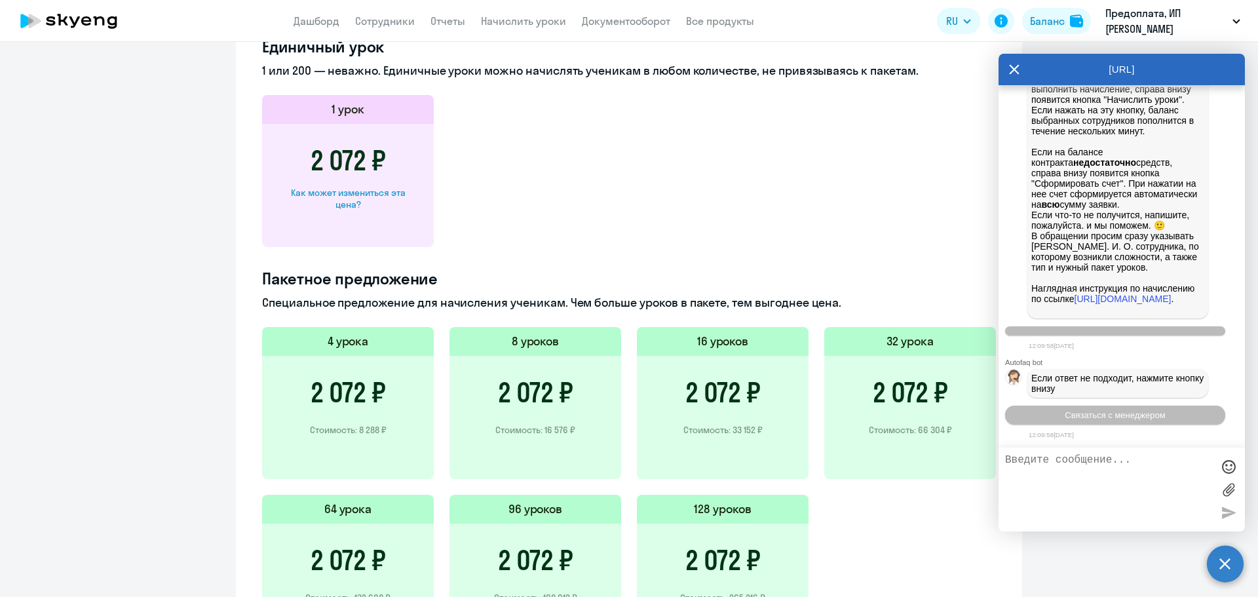
scroll to position [2006, 0]
click at [1111, 415] on span "Связаться с менеджером" at bounding box center [1114, 415] width 100 height 10
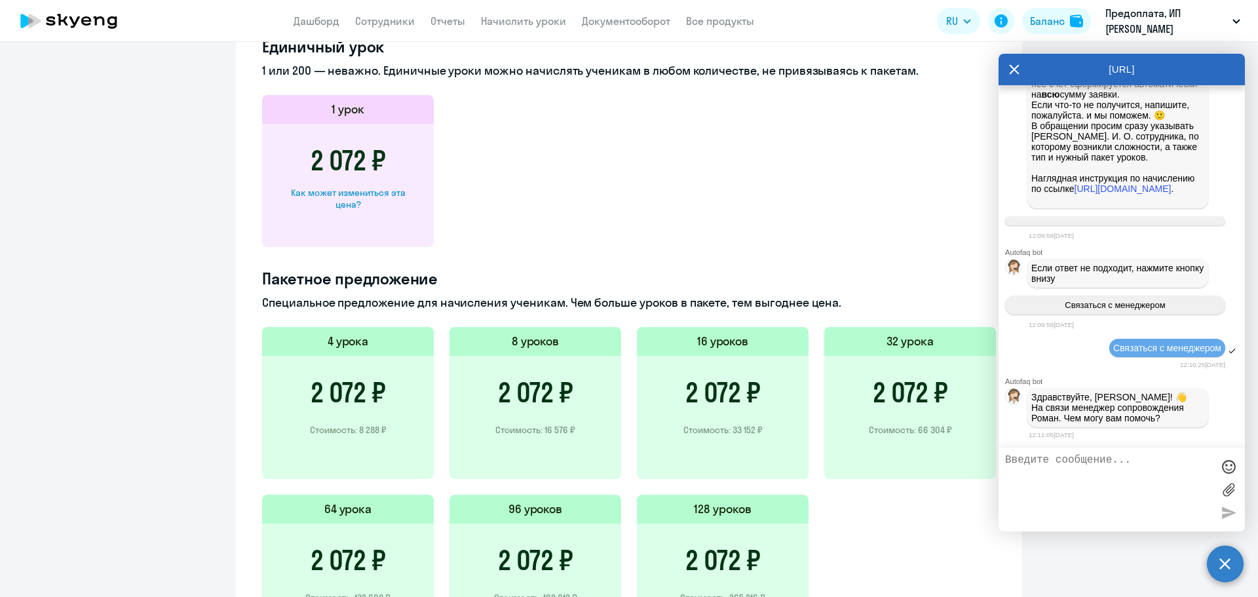
scroll to position [2118, 0]
click at [1096, 489] on textarea at bounding box center [1108, 489] width 207 height 71
type textarea "Здравствуйте"
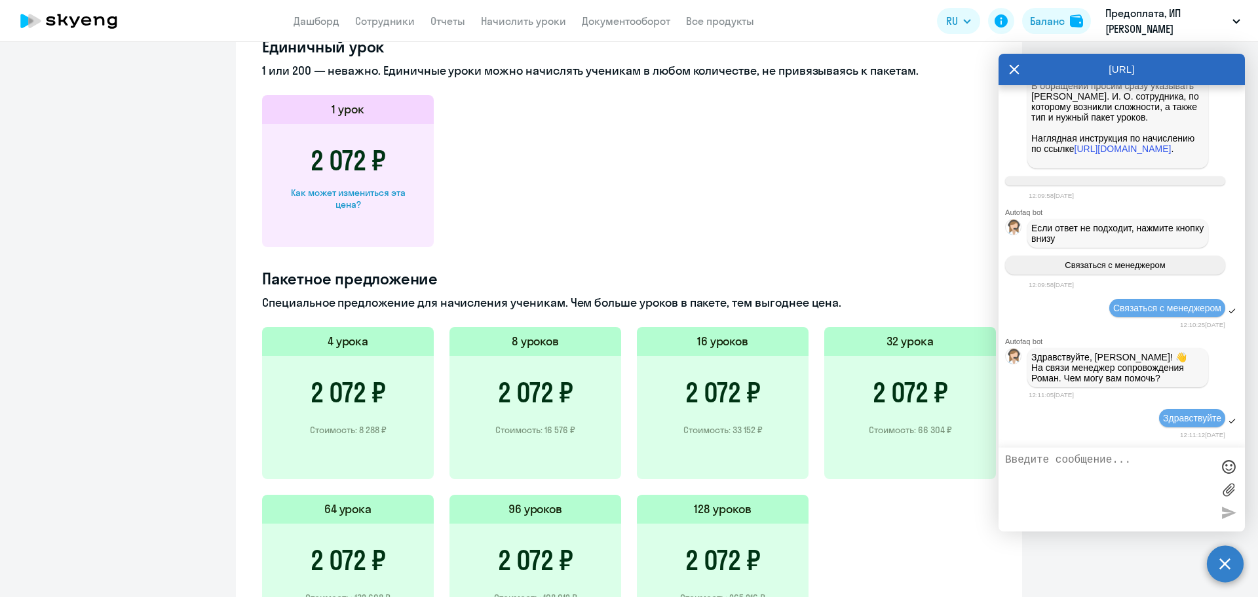
scroll to position [2158, 0]
type textarea "Подскажите, почему все пакеты занятий стоят одинаково?"
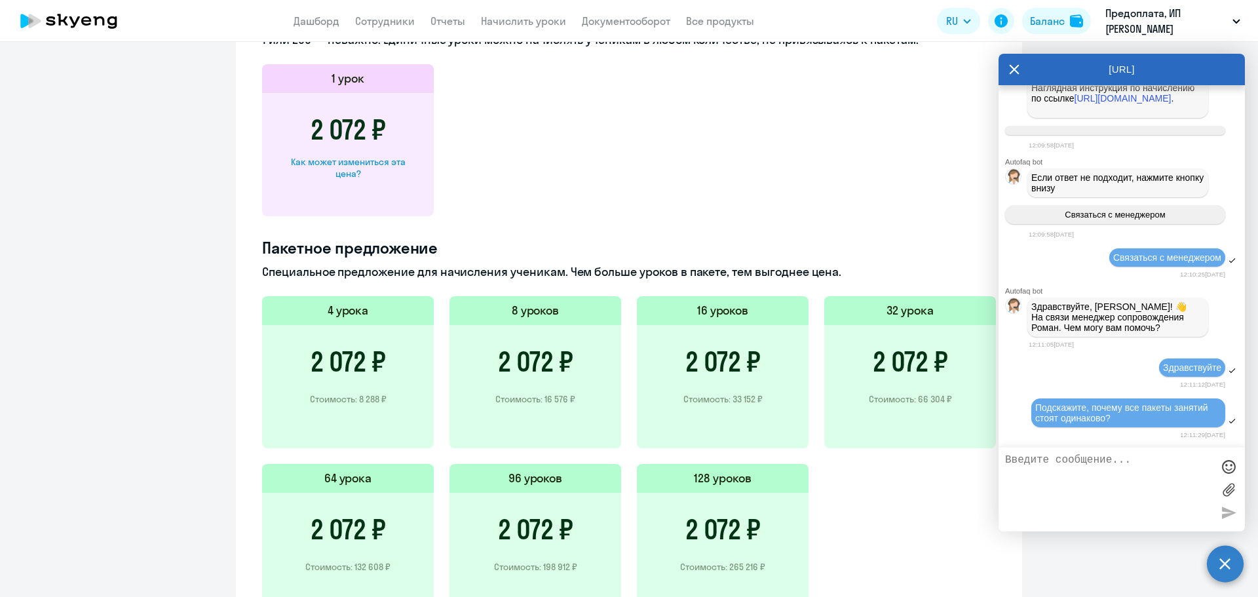
scroll to position [814, 0]
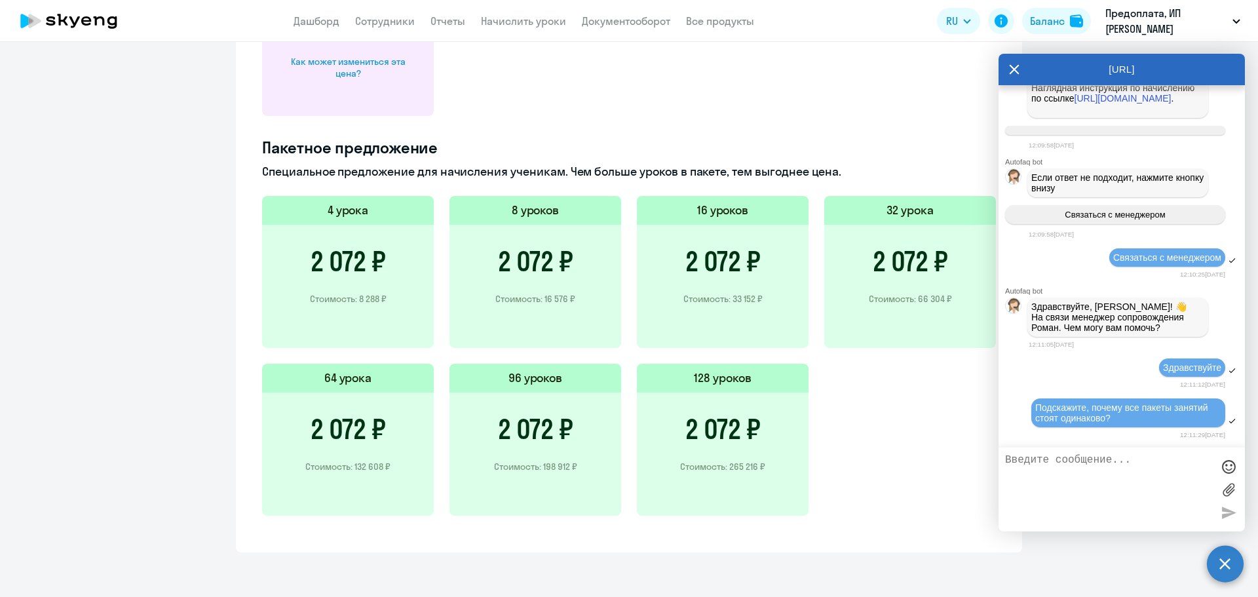
click at [1056, 452] on div at bounding box center [1121, 489] width 246 height 84
click at [1059, 467] on textarea at bounding box center [1108, 489] width 207 height 71
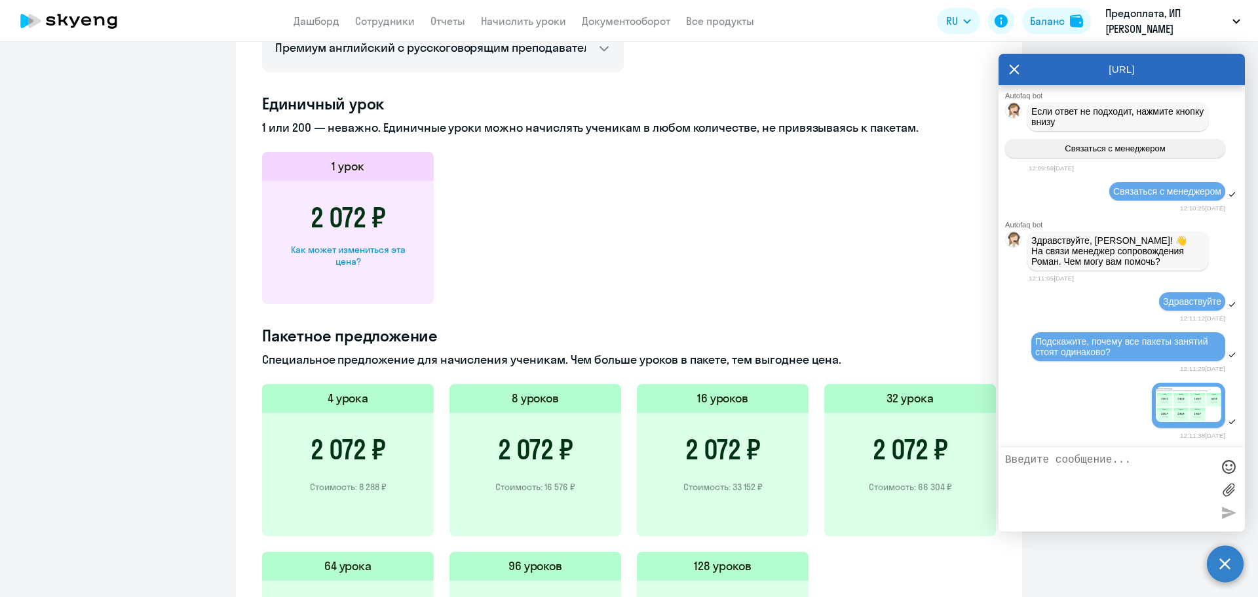
scroll to position [618, 0]
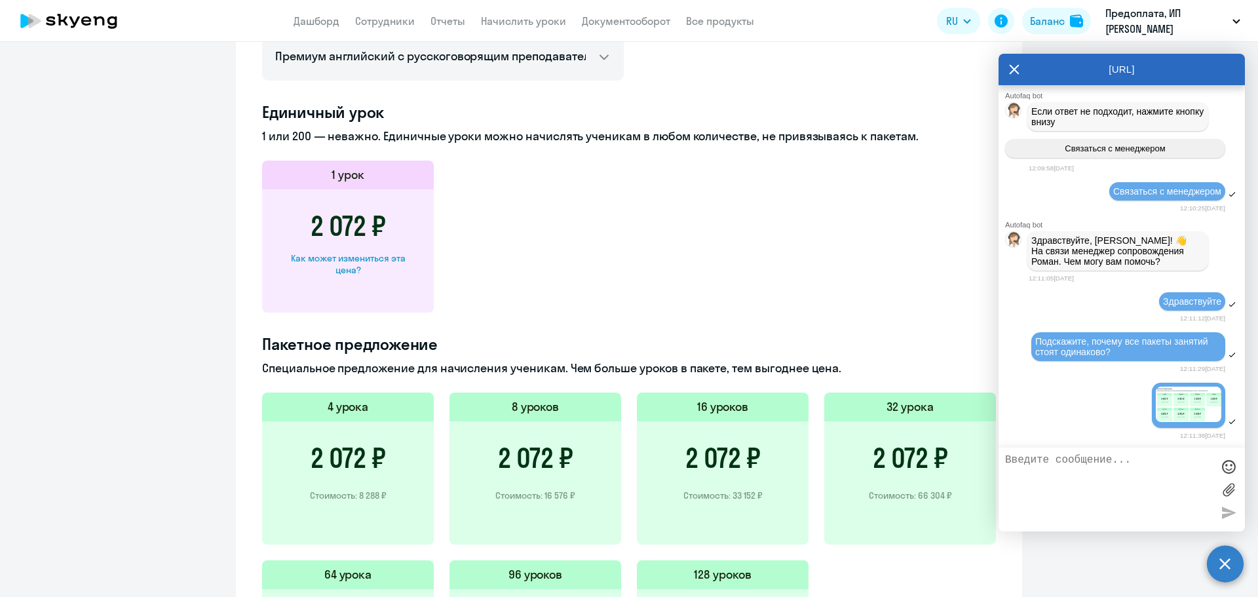
click at [331, 260] on div "Как может измениться эта цена?" at bounding box center [348, 264] width 130 height 24
select select "english_adult_not_native_speaker_premium"
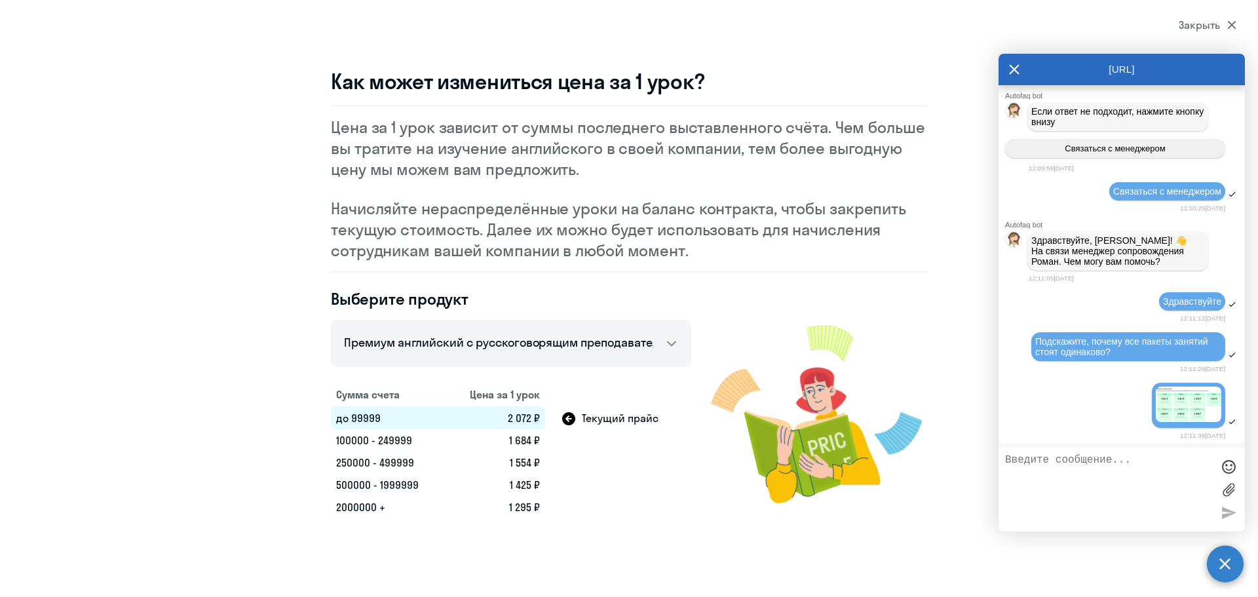
click at [491, 440] on td "1 684 ₽" at bounding box center [495, 440] width 100 height 22
click at [449, 431] on td "1 684 ₽" at bounding box center [495, 440] width 100 height 22
click at [1225, 23] on div "Закрыть" at bounding box center [1207, 25] width 58 height 16
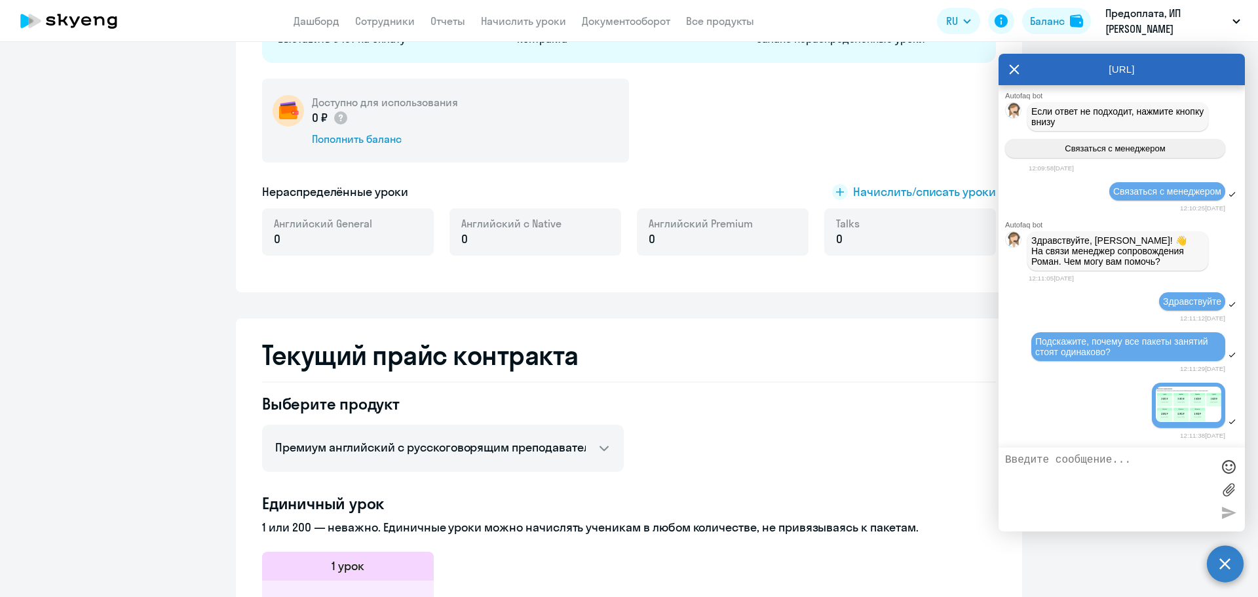
scroll to position [458, 0]
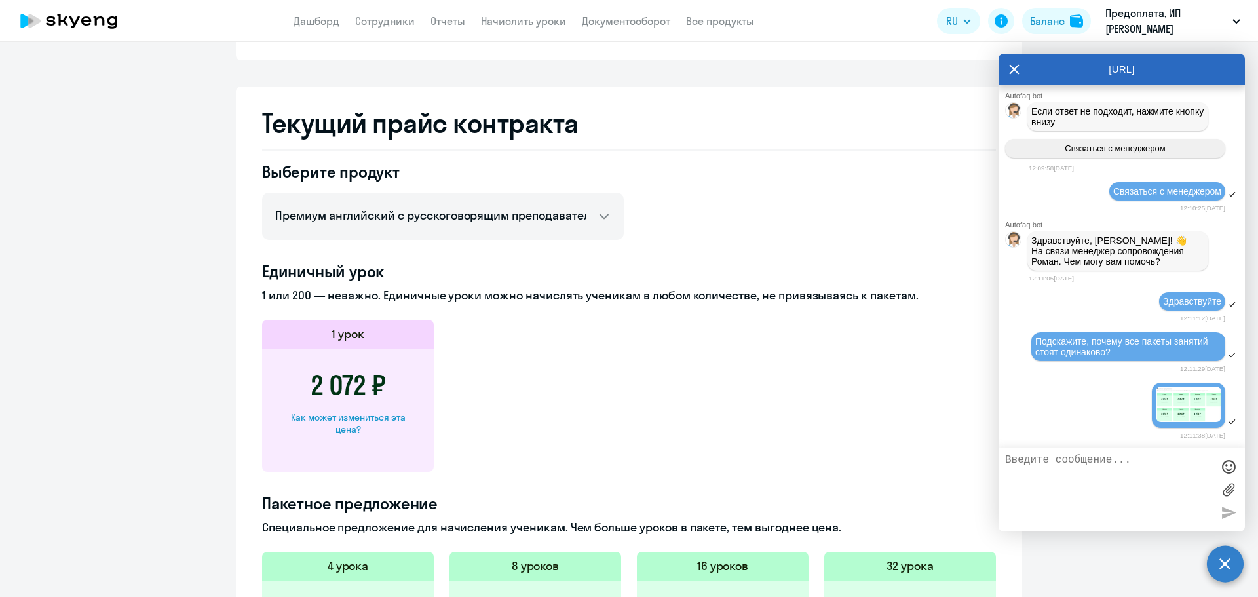
click at [348, 417] on div "Как может измениться эта цена?" at bounding box center [348, 423] width 130 height 24
select select "english_adult_not_native_speaker_premium"
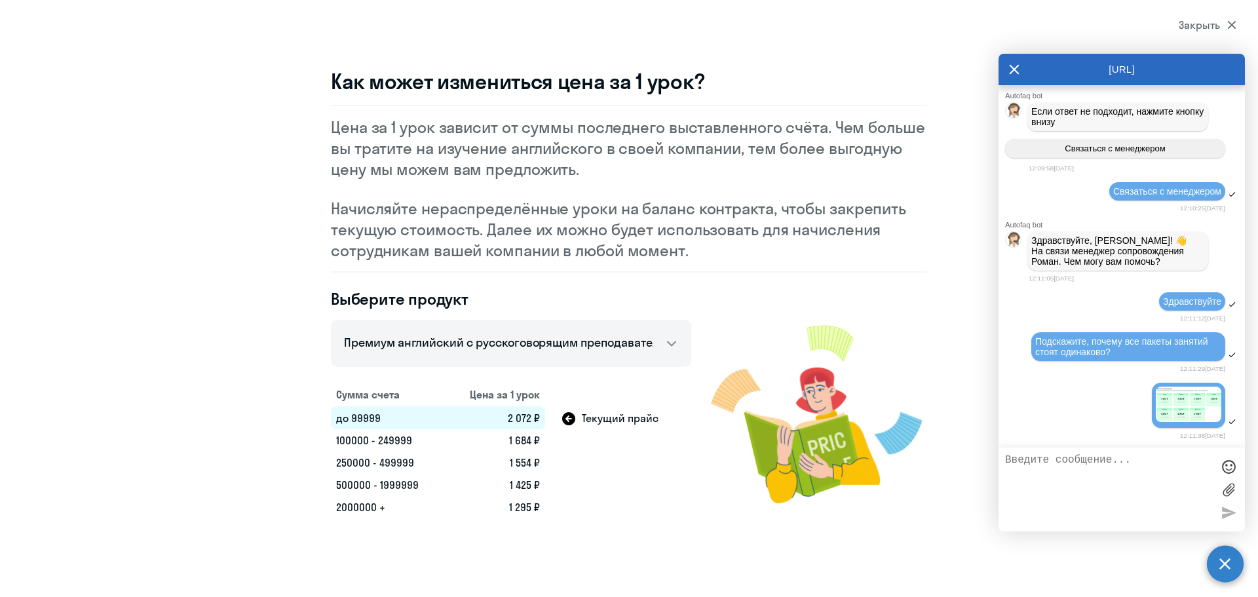
click at [1094, 480] on textarea at bounding box center [1108, 489] width 207 height 71
paste textarea "т"
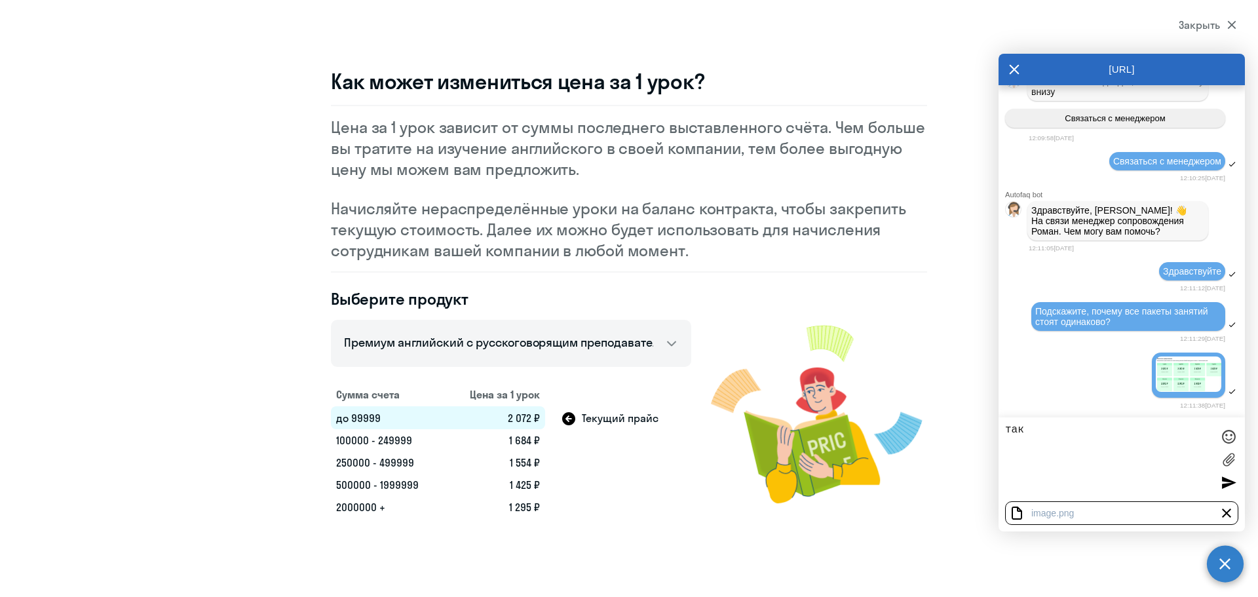
click at [1113, 456] on textarea "так" at bounding box center [1108, 459] width 207 height 71
type textarea "т"
type textarea "тут тоже не верная информация, последний счёт был точно больше 100к. Я там поку…"
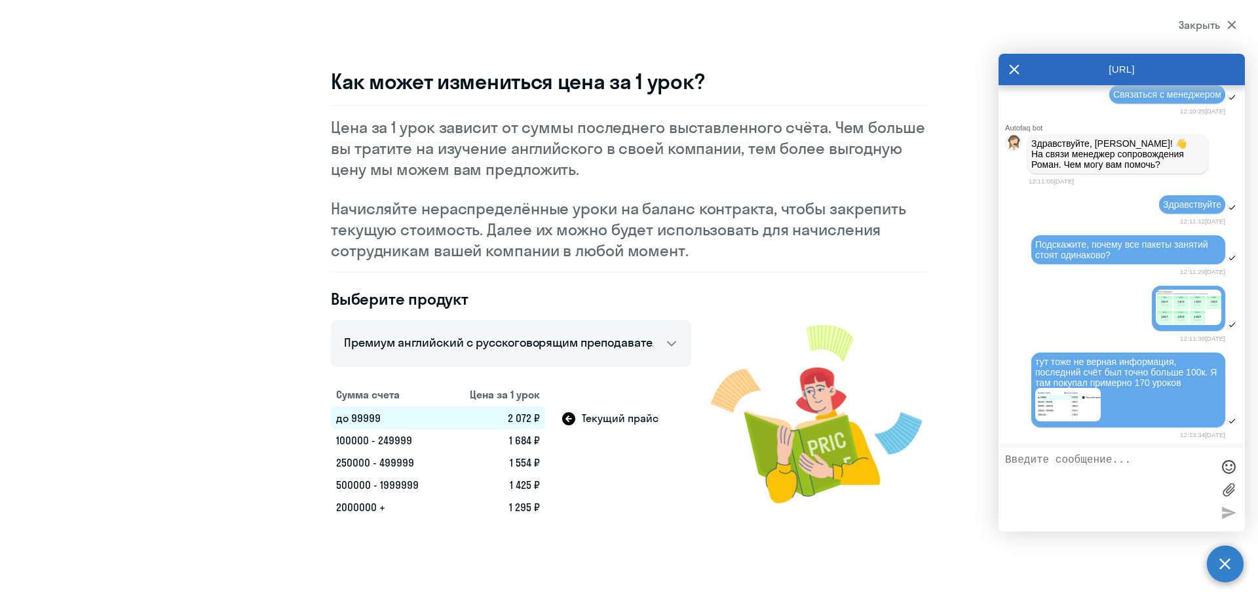
scroll to position [2372, 0]
click at [1217, 21] on div "Закрыть" at bounding box center [1207, 25] width 58 height 16
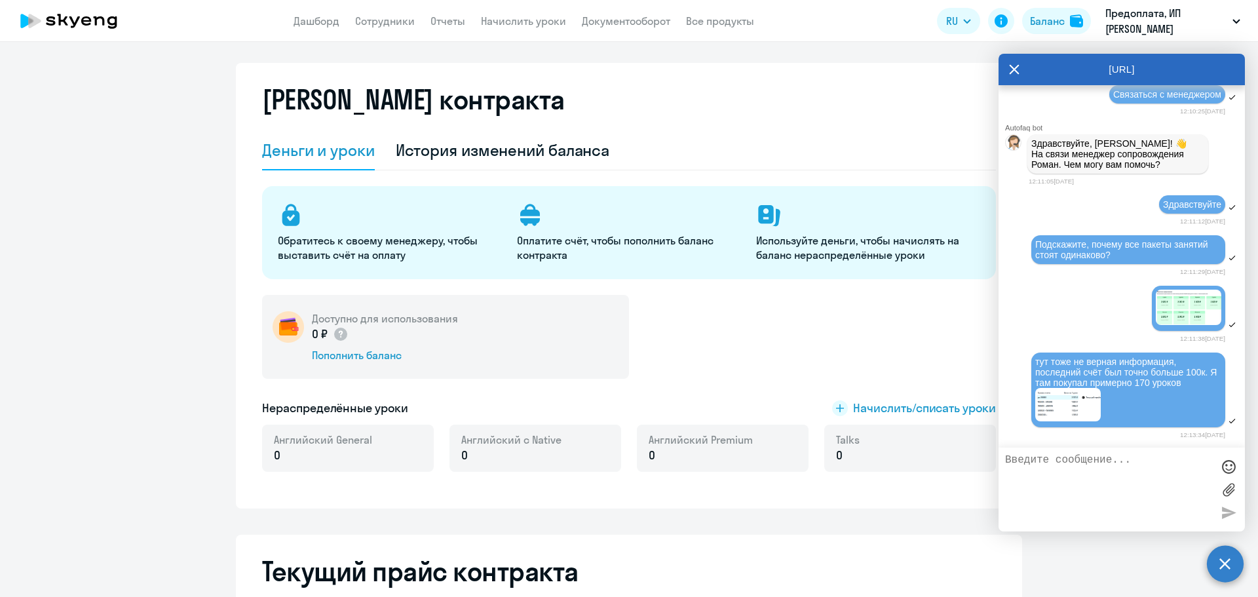
scroll to position [0, 0]
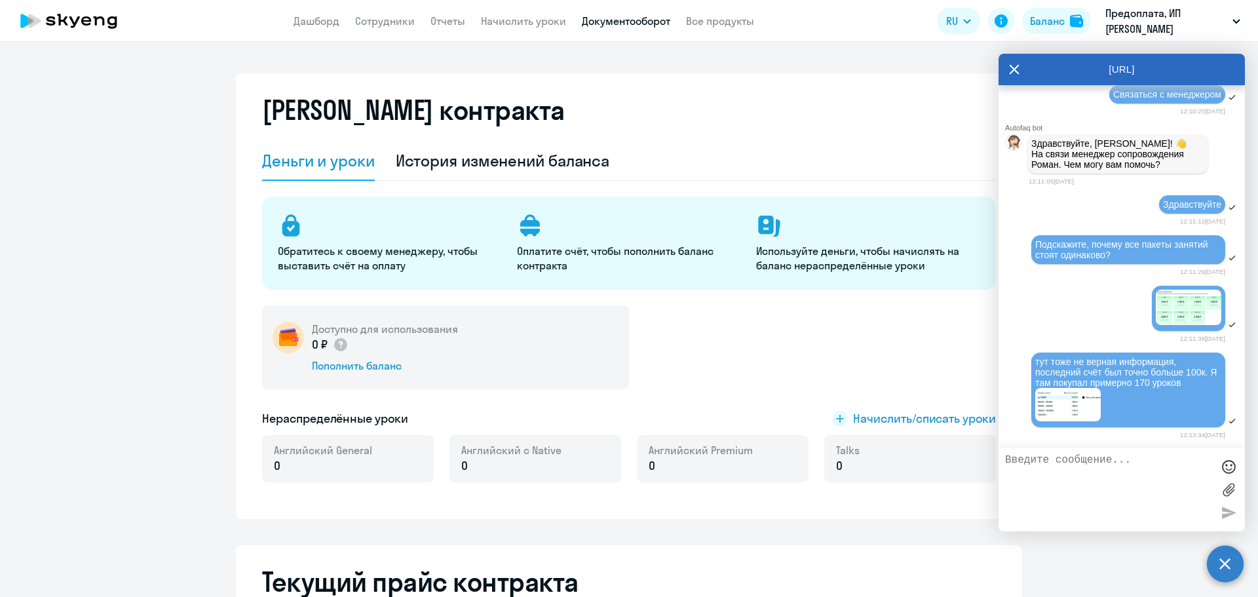
click at [612, 19] on link "Документооборот" at bounding box center [626, 20] width 88 height 13
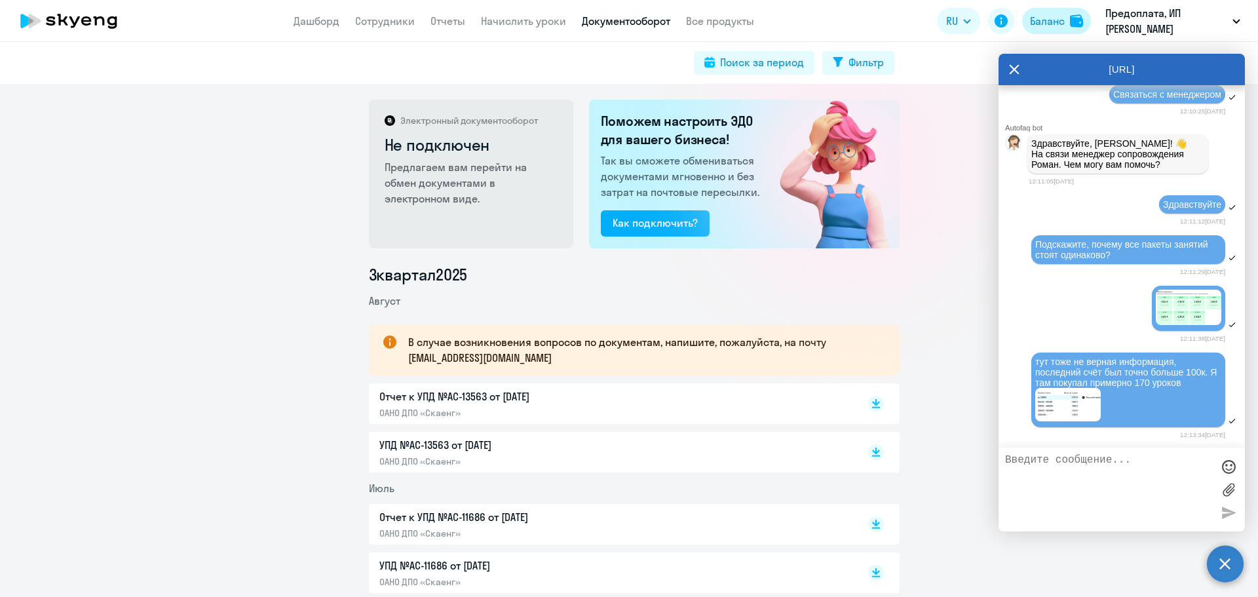
click at [1049, 17] on div "Баланс" at bounding box center [1047, 21] width 35 height 16
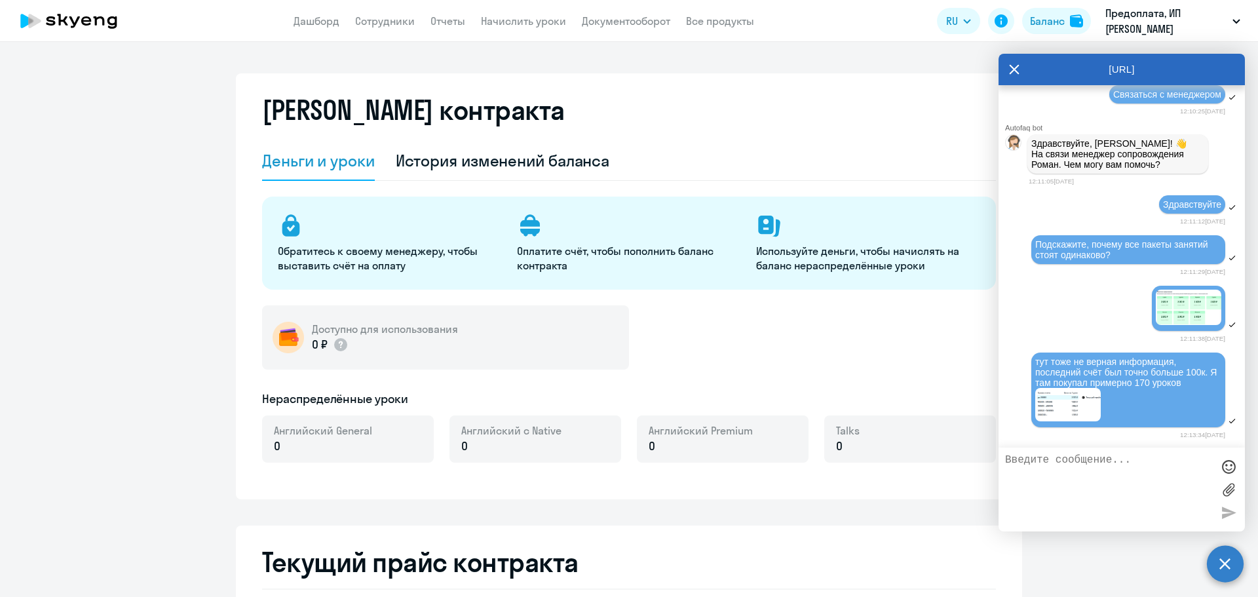
select select "english_adult_not_native_speaker"
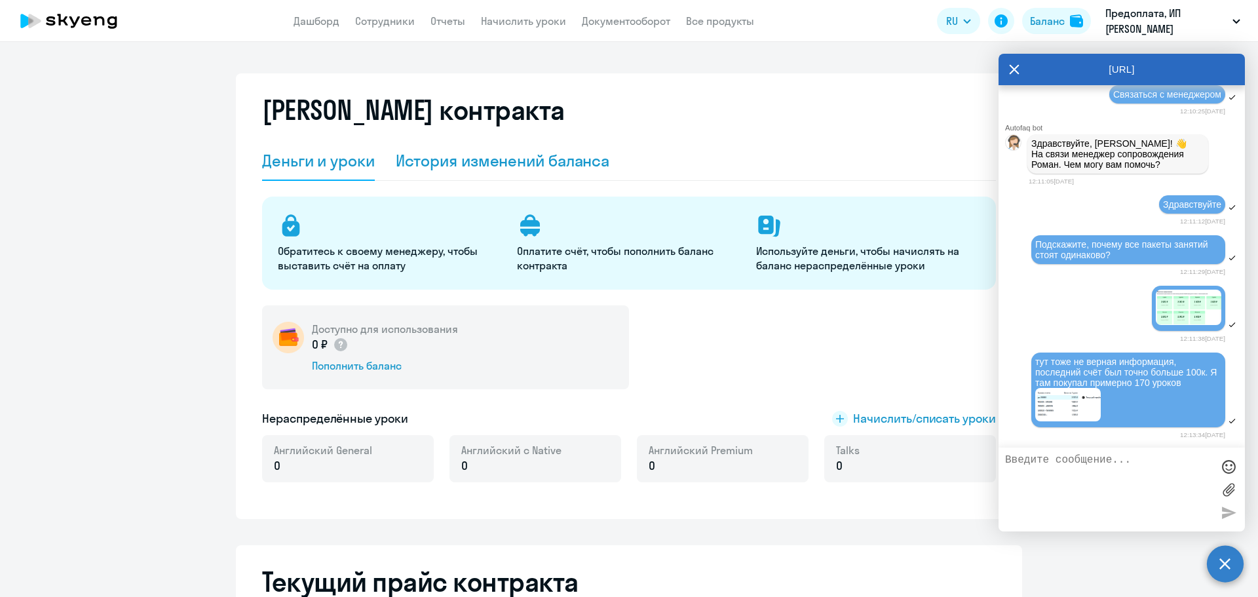
click at [489, 149] on div "История изменений баланса" at bounding box center [503, 160] width 214 height 39
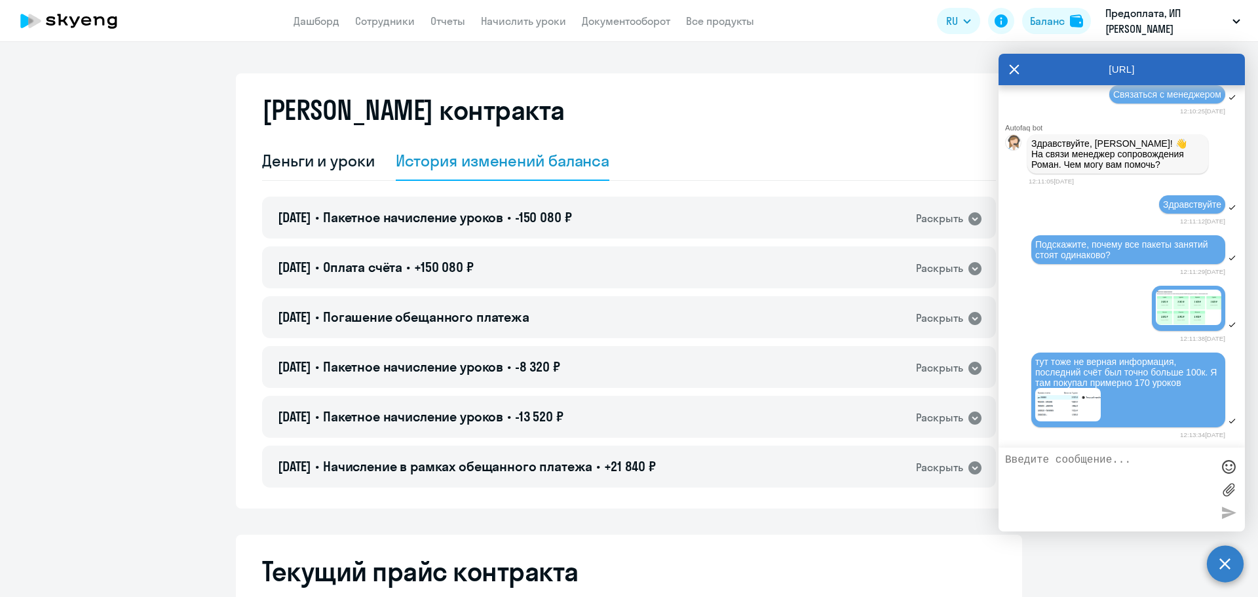
click at [1077, 485] on textarea at bounding box center [1108, 489] width 207 height 71
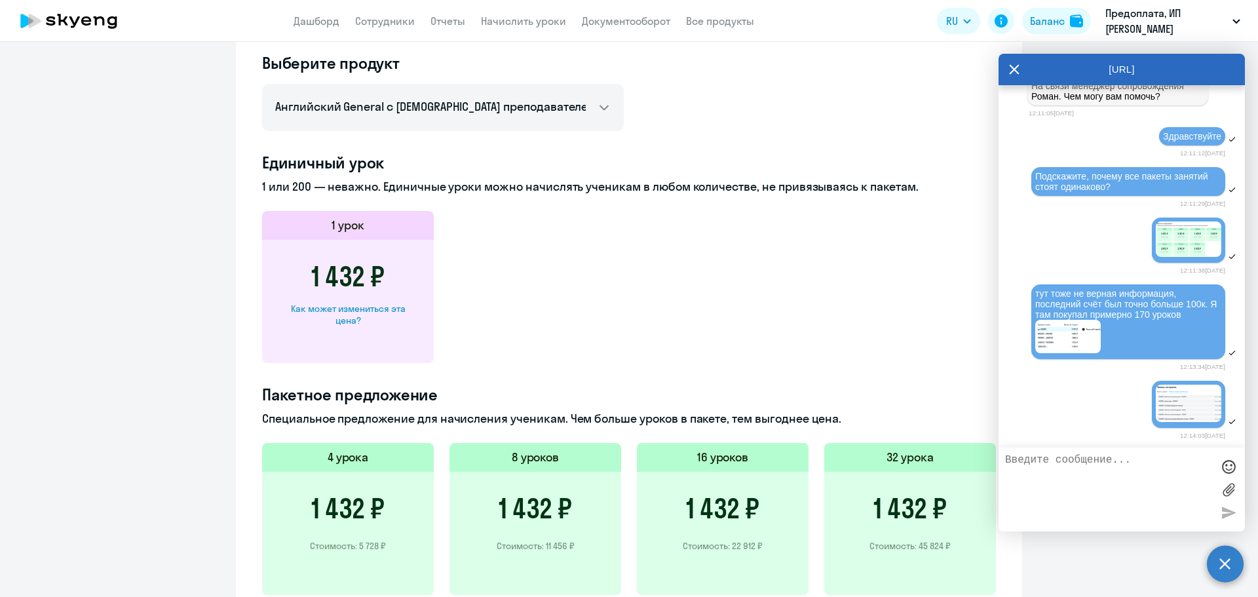
scroll to position [411, 0]
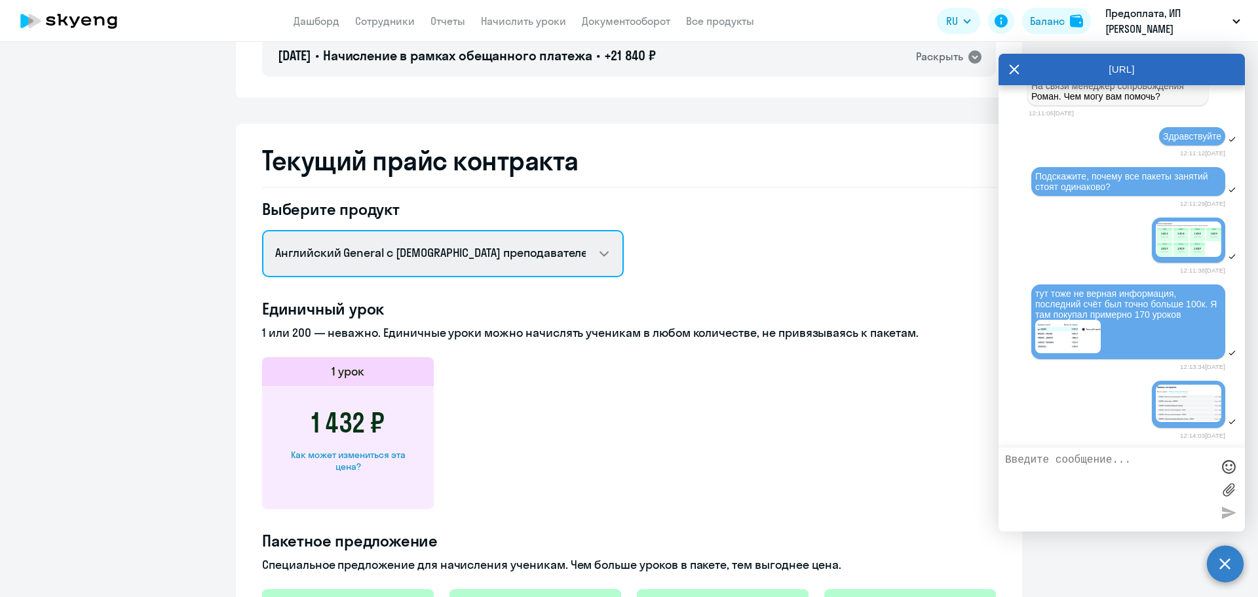
click at [456, 249] on select "Английский General с русскоговорящим преподавателем Английский General с [DEMOG…" at bounding box center [443, 253] width 362 height 47
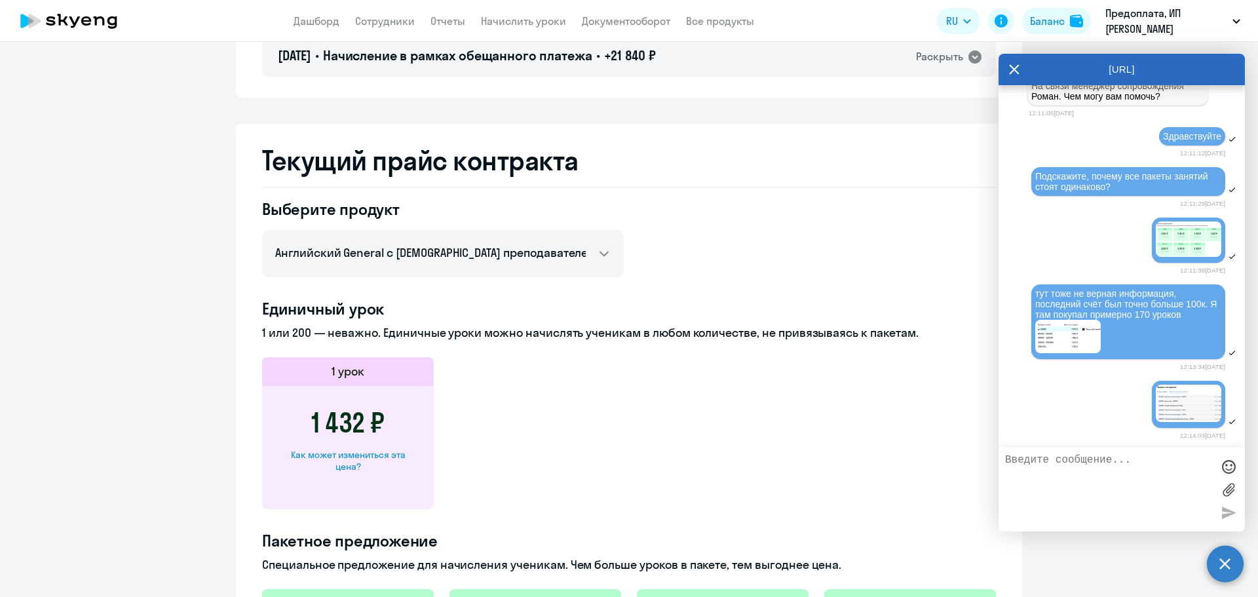
click at [700, 199] on div "Выберите продукт Английский General с русскоговорящим преподавателем Английский…" at bounding box center [629, 561] width 734 height 726
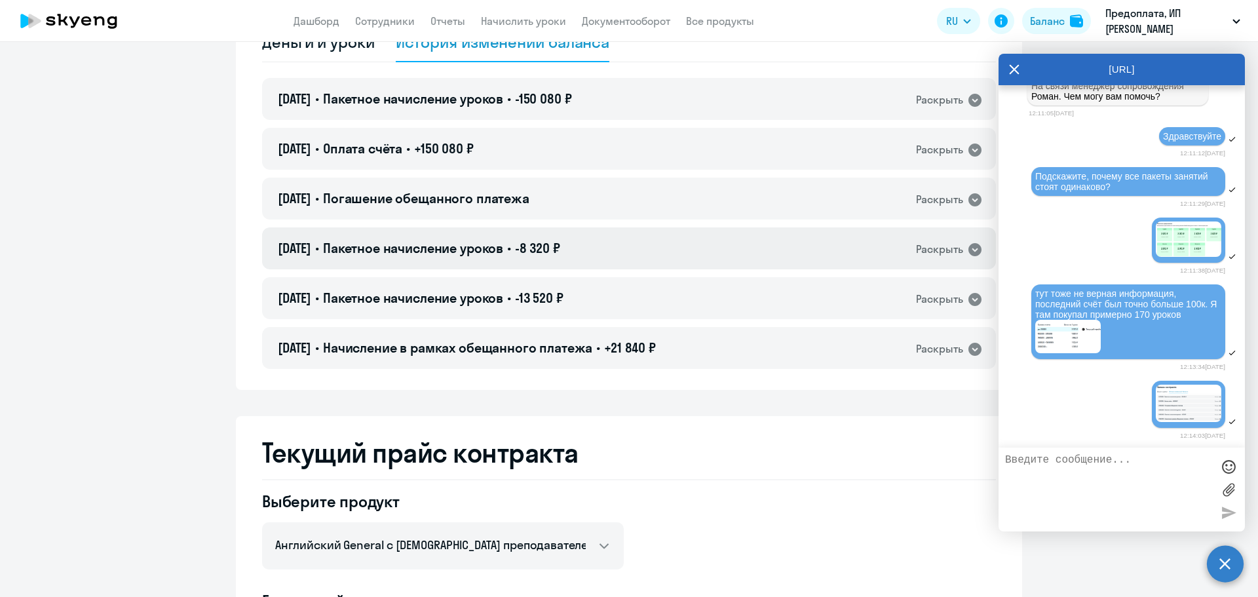
scroll to position [0, 0]
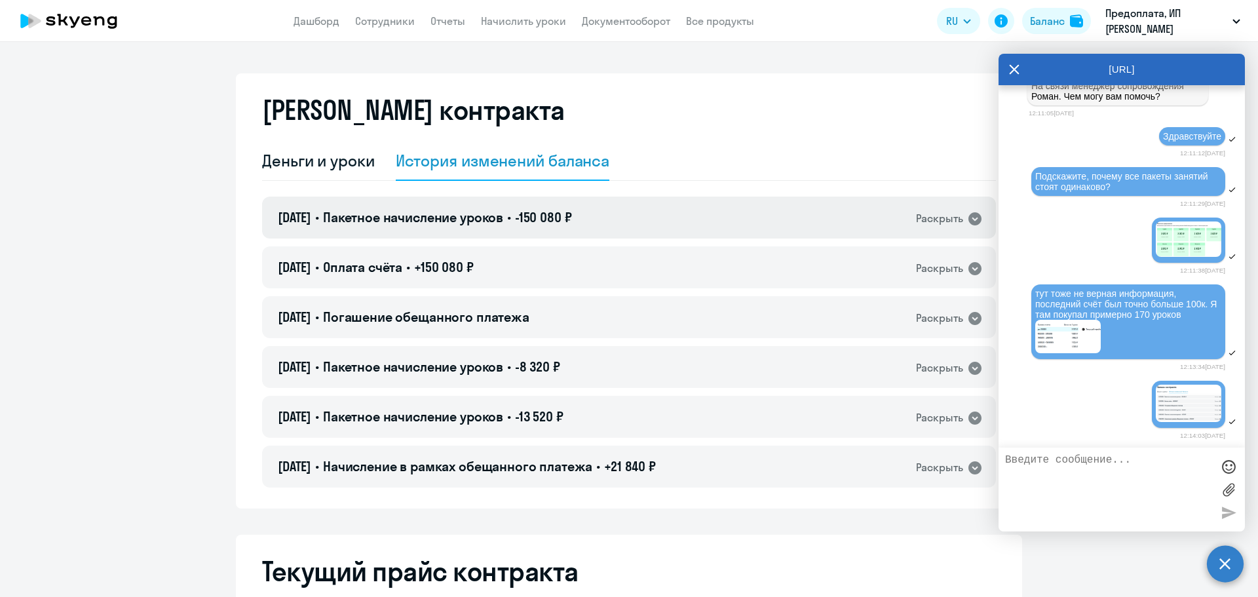
click at [655, 221] on div "[DATE] • Пакетное начисление уроков • -150 080 ₽ Раскрыть" at bounding box center [629, 217] width 734 height 42
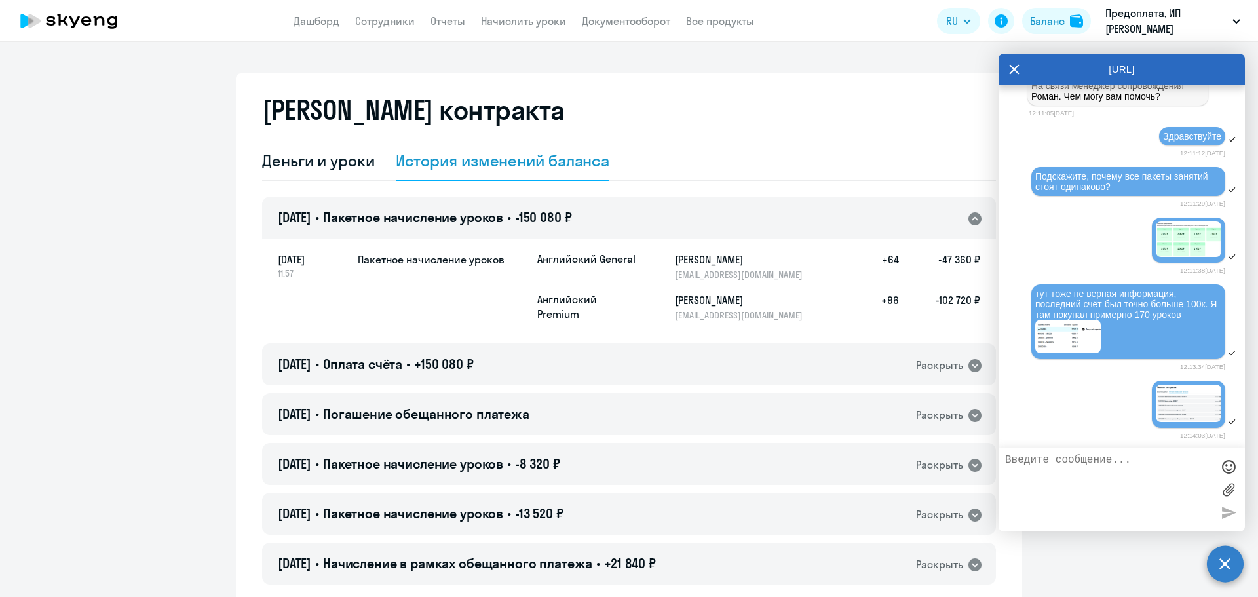
click at [660, 212] on div "[DATE] • Пакетное начисление уроков • -150 080 ₽ Раскрыть" at bounding box center [629, 217] width 734 height 42
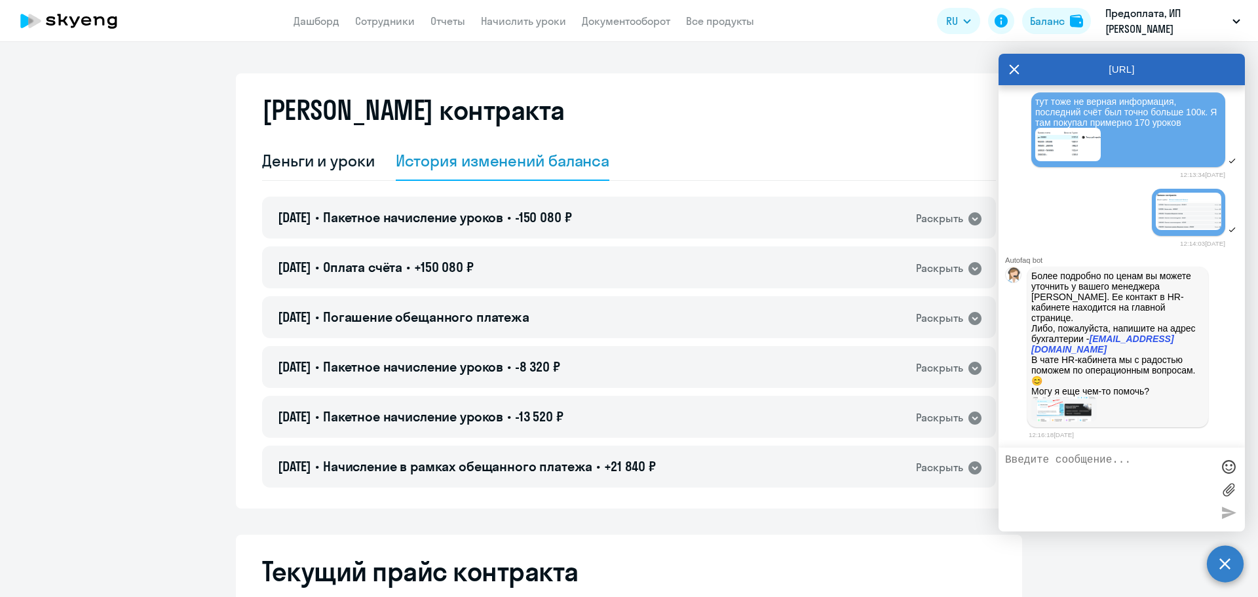
scroll to position [2634, 0]
click at [1053, 408] on img at bounding box center [1063, 409] width 65 height 26
click at [1074, 413] on img at bounding box center [1063, 409] width 65 height 26
click at [305, 21] on link "Дашборд" at bounding box center [316, 20] width 46 height 13
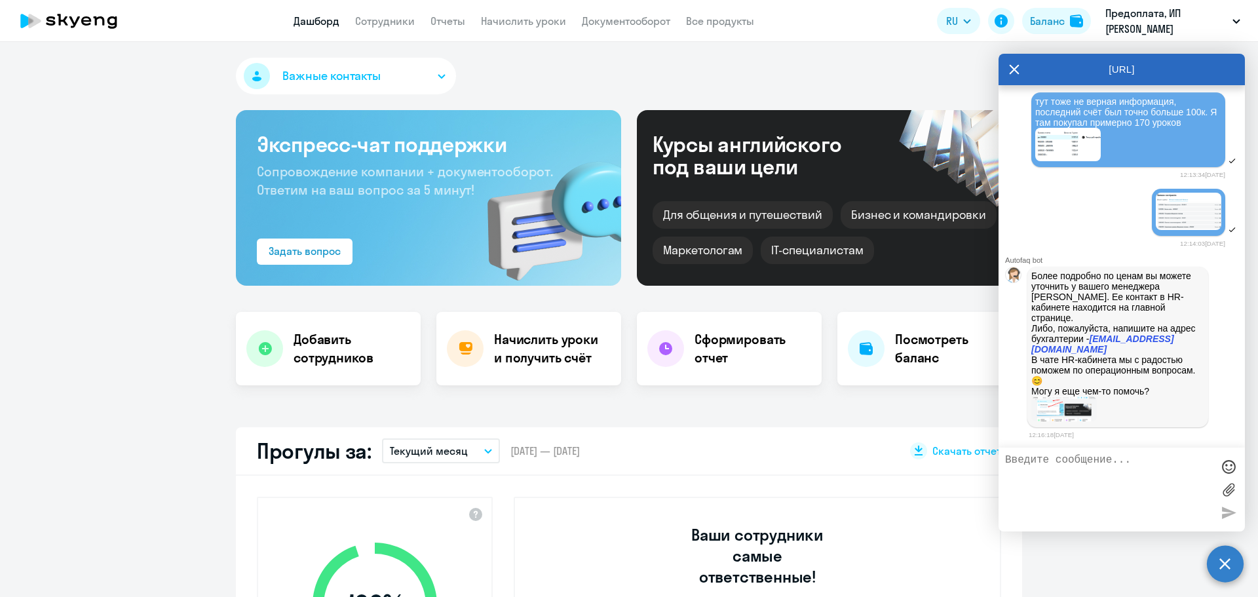
click at [425, 77] on button "Важные контакты" at bounding box center [346, 76] width 220 height 37
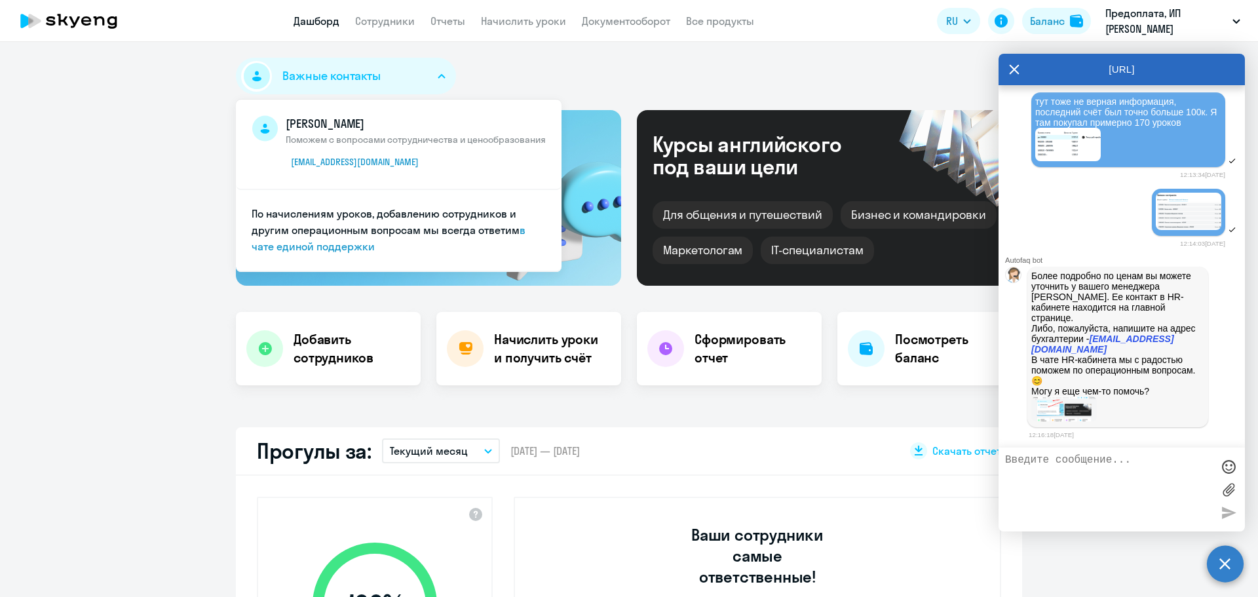
select select "30"
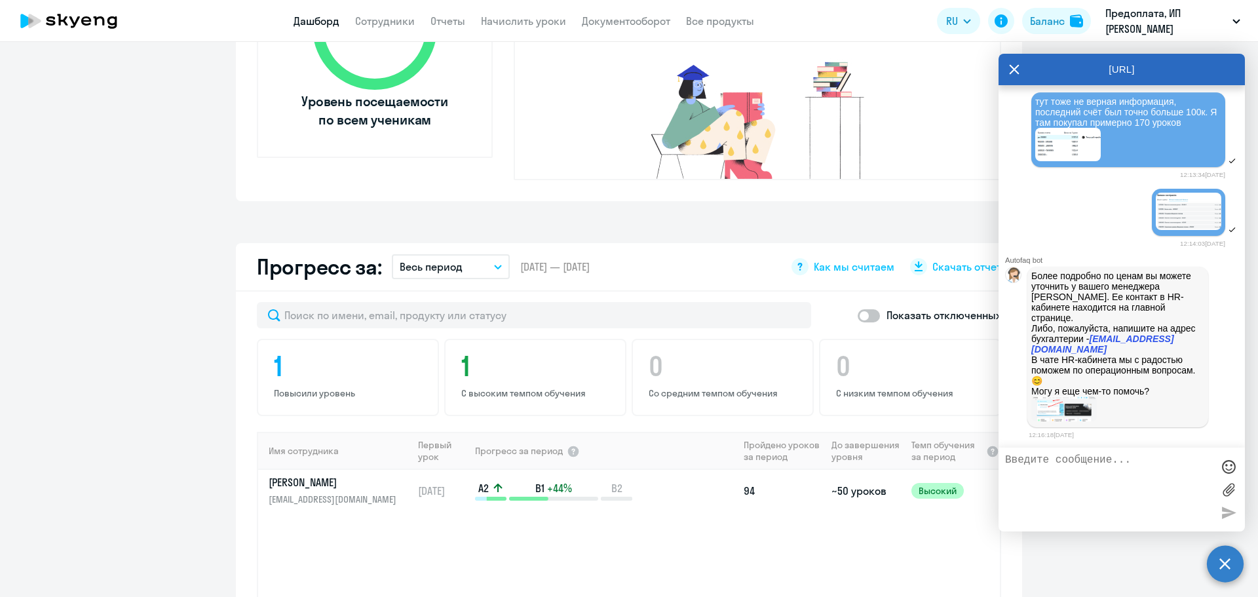
scroll to position [524, 0]
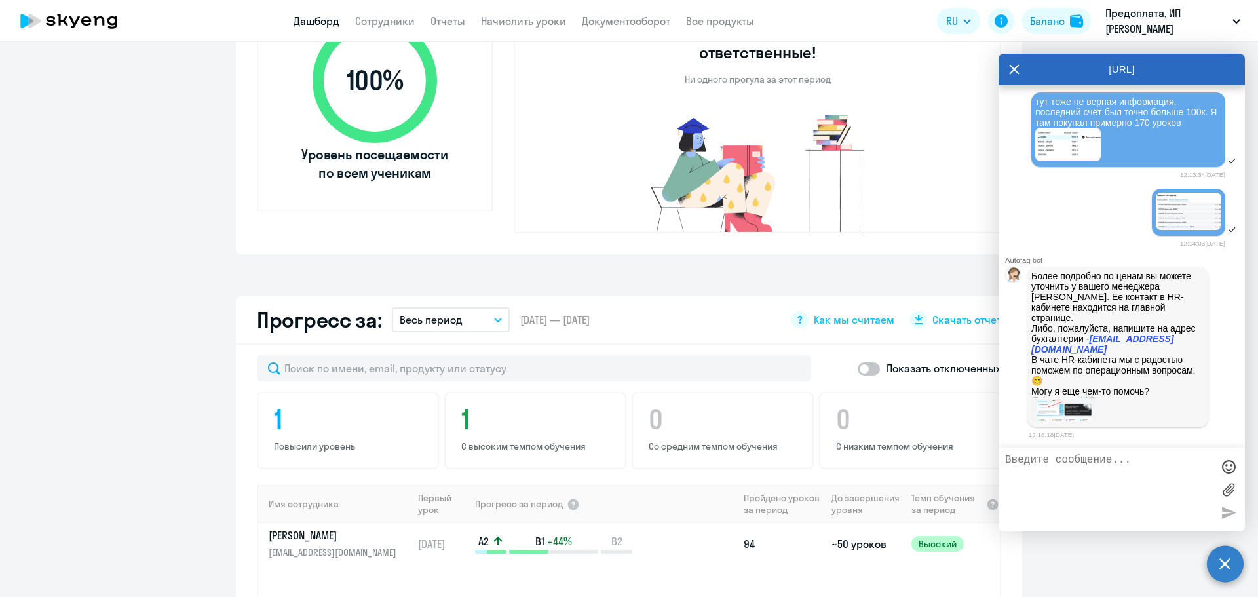
click at [1097, 488] on textarea at bounding box center [1108, 489] width 207 height 71
type textarea "Спасибо"
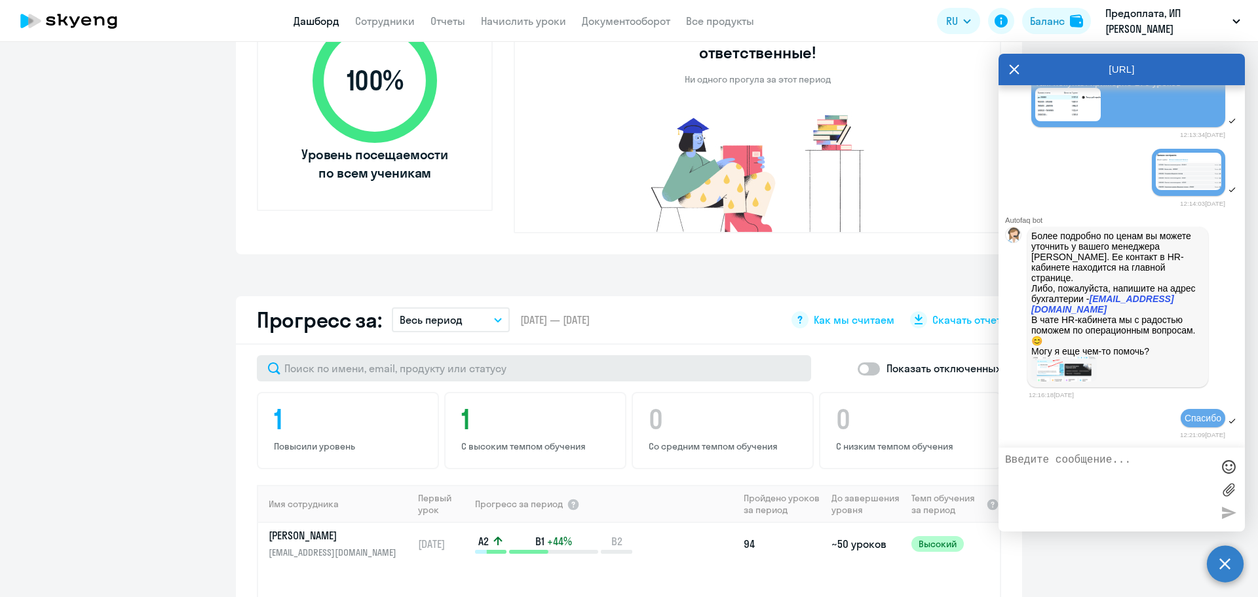
scroll to position [2674, 0]
